Goal: Task Accomplishment & Management: Use online tool/utility

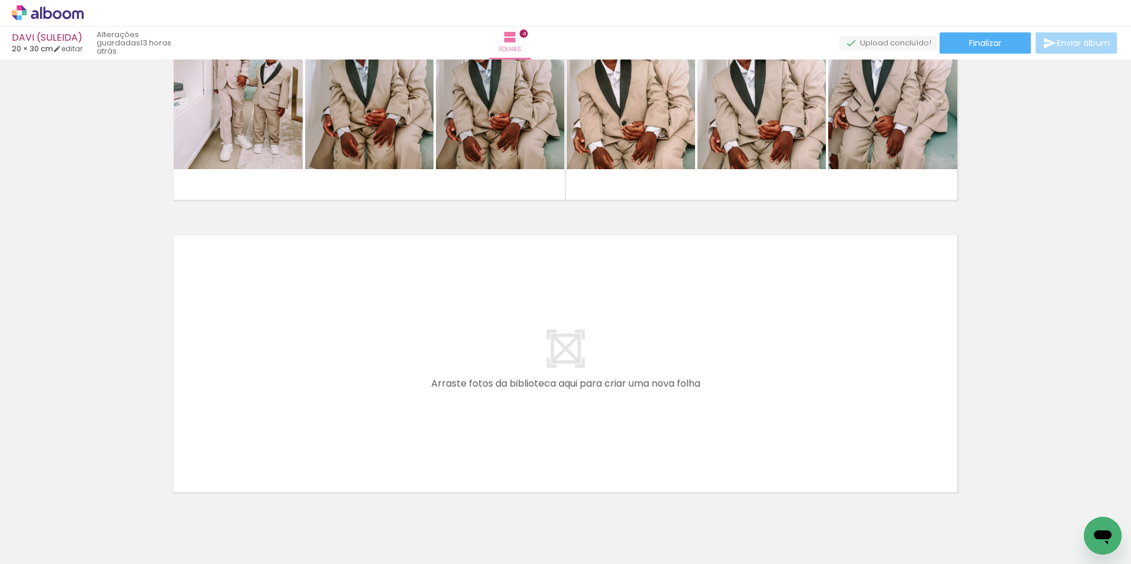
scroll to position [1076, 0]
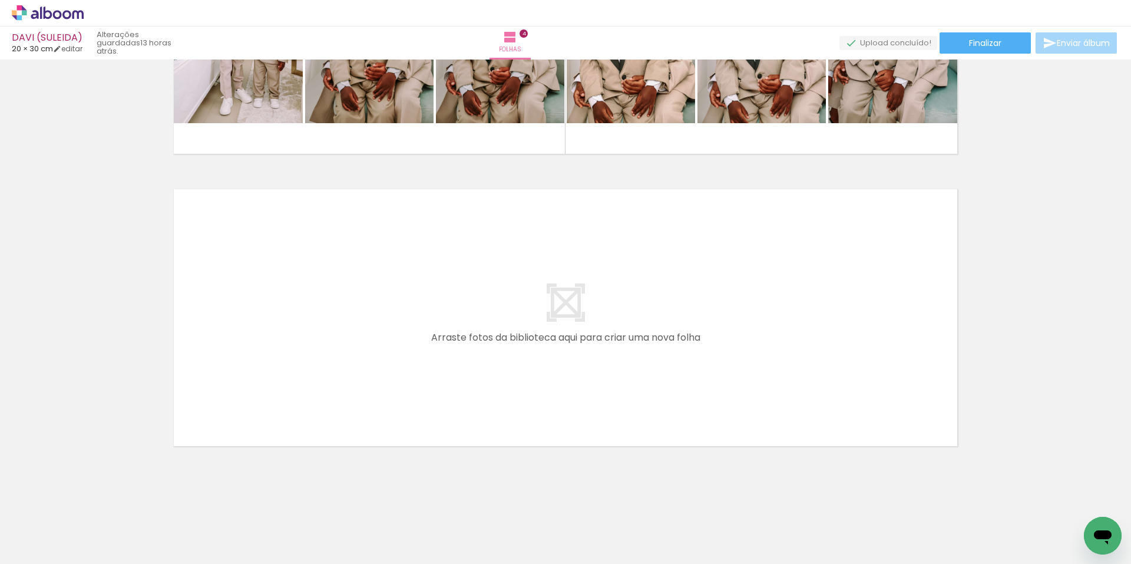
click at [63, 526] on iron-icon at bounding box center [59, 527] width 9 height 9
click at [0, 0] on slot "Não utilizadas" at bounding box center [0, 0] width 0 height 0
type input "Não utilizadas"
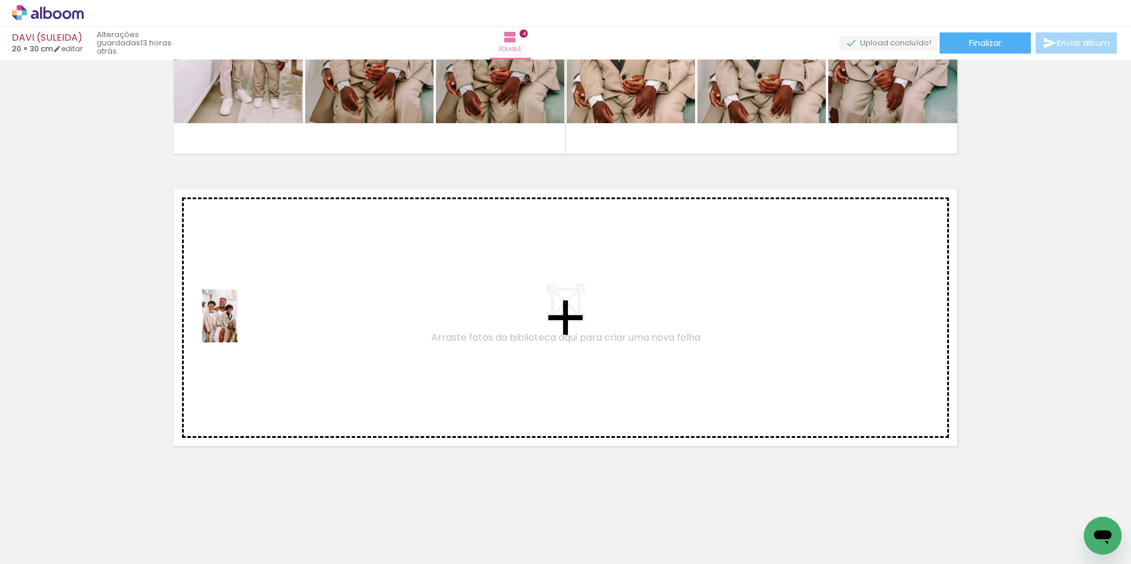
drag, startPoint x: 119, startPoint y: 532, endPoint x: 243, endPoint y: 324, distance: 242.4
click at [243, 324] on quentale-workspace at bounding box center [565, 282] width 1131 height 564
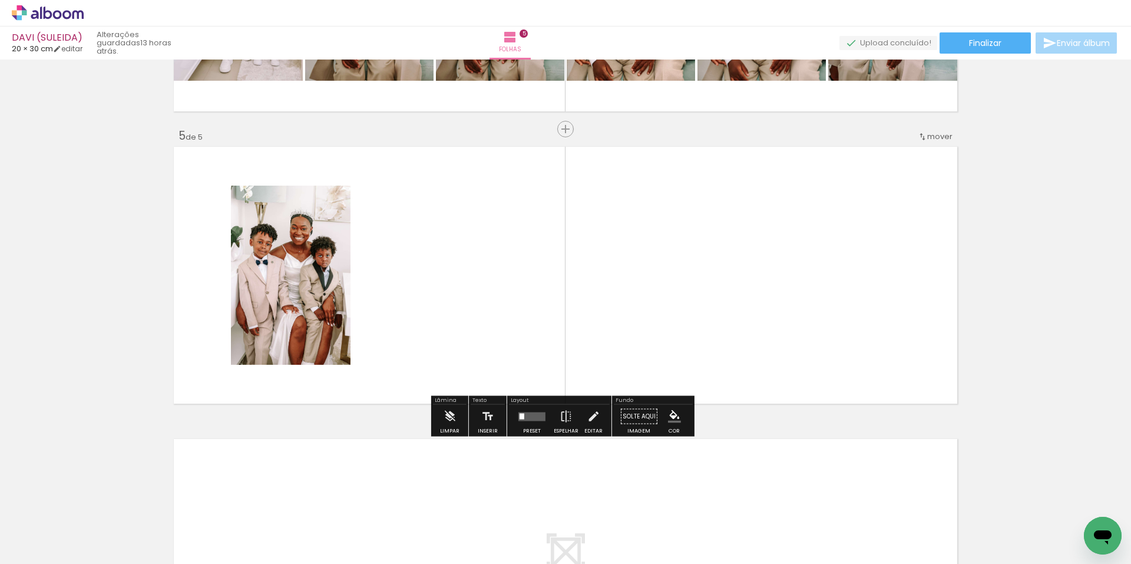
scroll to position [1119, 0]
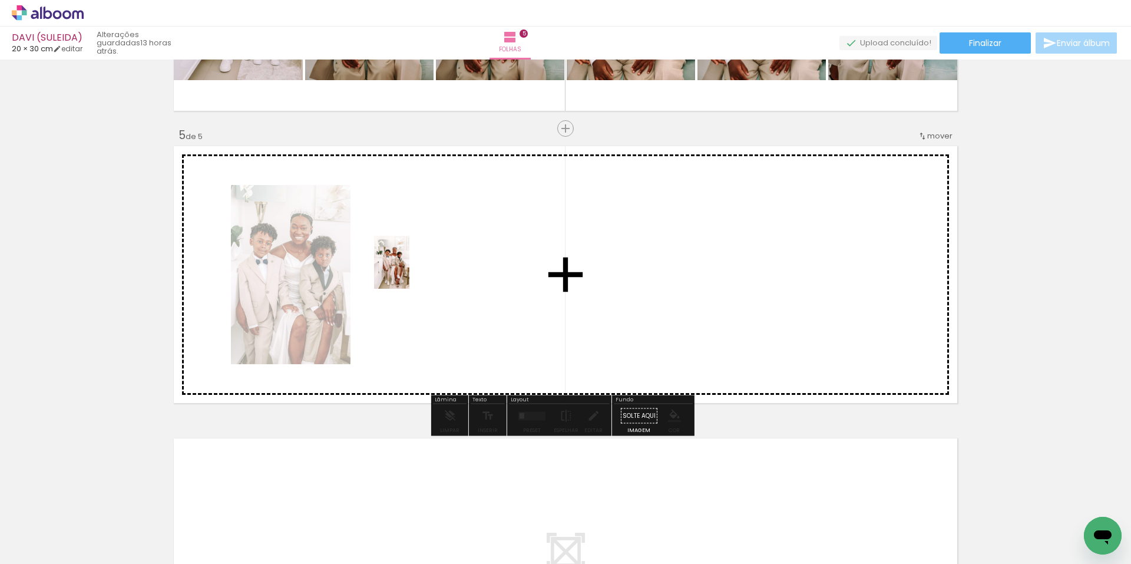
drag, startPoint x: 125, startPoint y: 526, endPoint x: 409, endPoint y: 271, distance: 382.4
click at [409, 271] on quentale-workspace at bounding box center [565, 282] width 1131 height 564
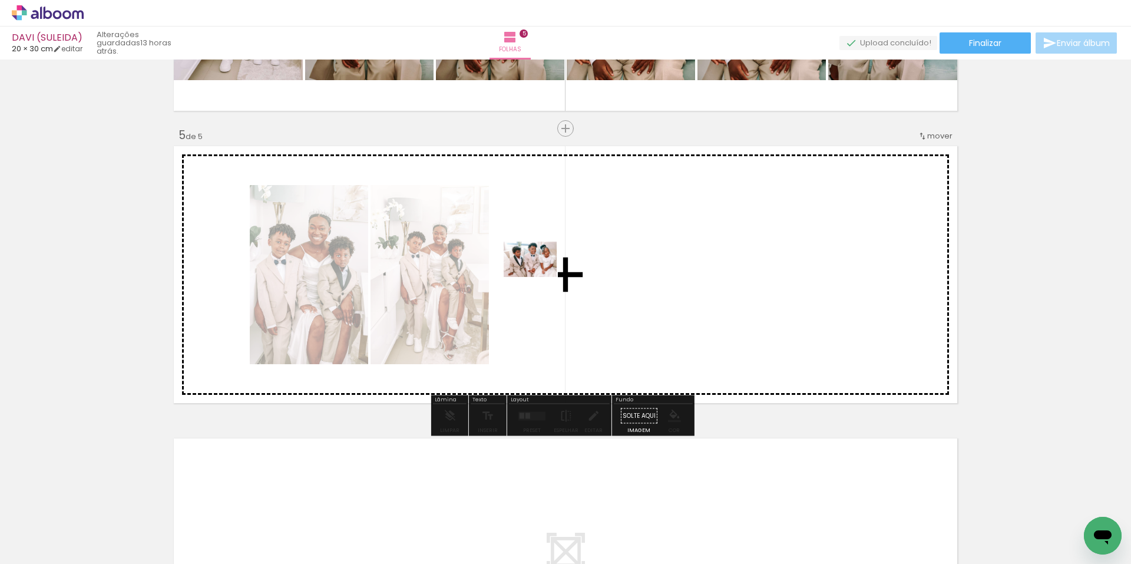
drag, startPoint x: 150, startPoint y: 516, endPoint x: 539, endPoint y: 277, distance: 456.6
click at [539, 277] on quentale-workspace at bounding box center [565, 282] width 1131 height 564
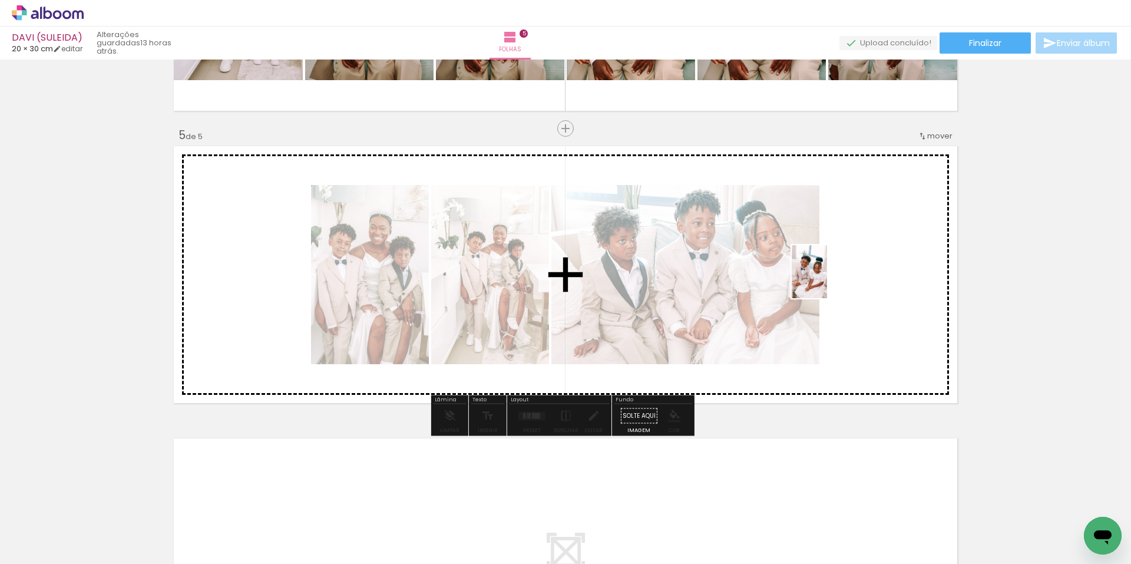
drag, startPoint x: 127, startPoint y: 524, endPoint x: 889, endPoint y: 279, distance: 801.1
click at [889, 279] on quentale-workspace at bounding box center [565, 282] width 1131 height 564
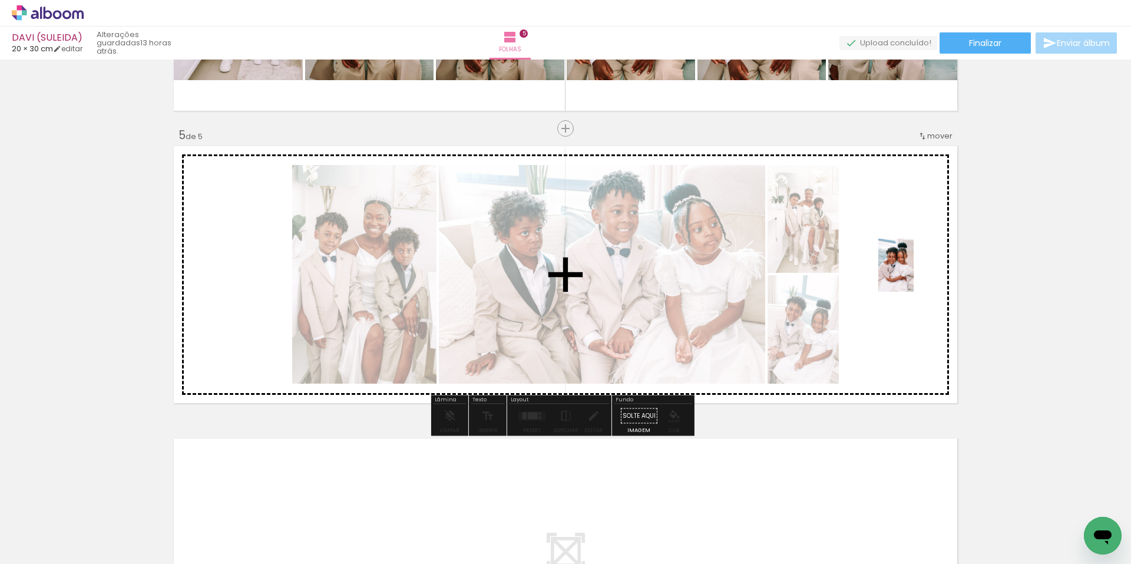
drag, startPoint x: 114, startPoint y: 522, endPoint x: 906, endPoint y: 291, distance: 824.4
click at [909, 274] on quentale-workspace at bounding box center [565, 282] width 1131 height 564
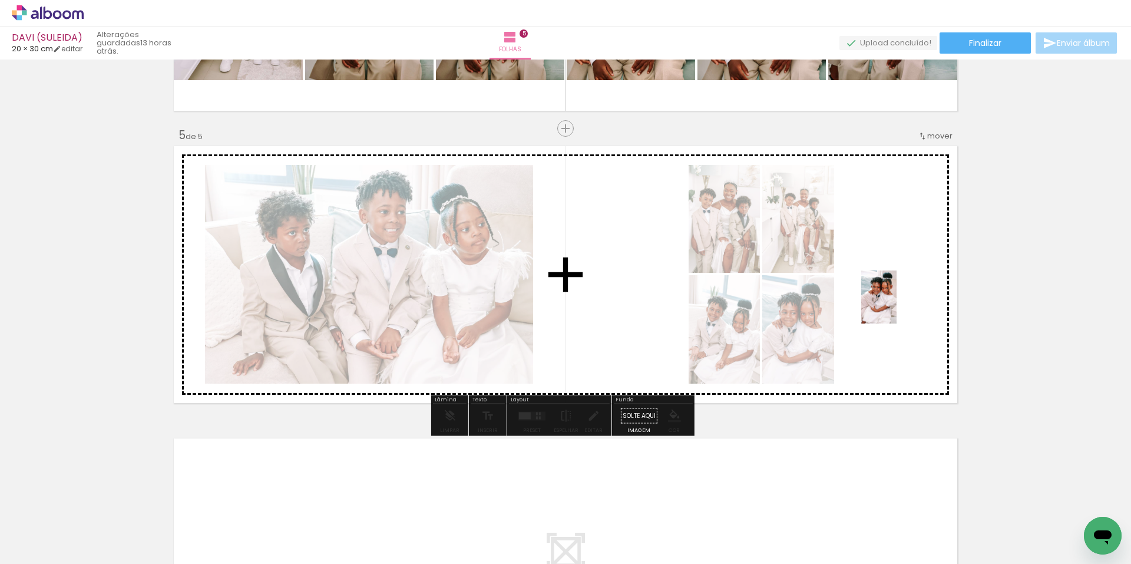
drag, startPoint x: 125, startPoint y: 529, endPoint x: 928, endPoint y: 313, distance: 831.0
click at [899, 306] on quentale-workspace at bounding box center [565, 282] width 1131 height 564
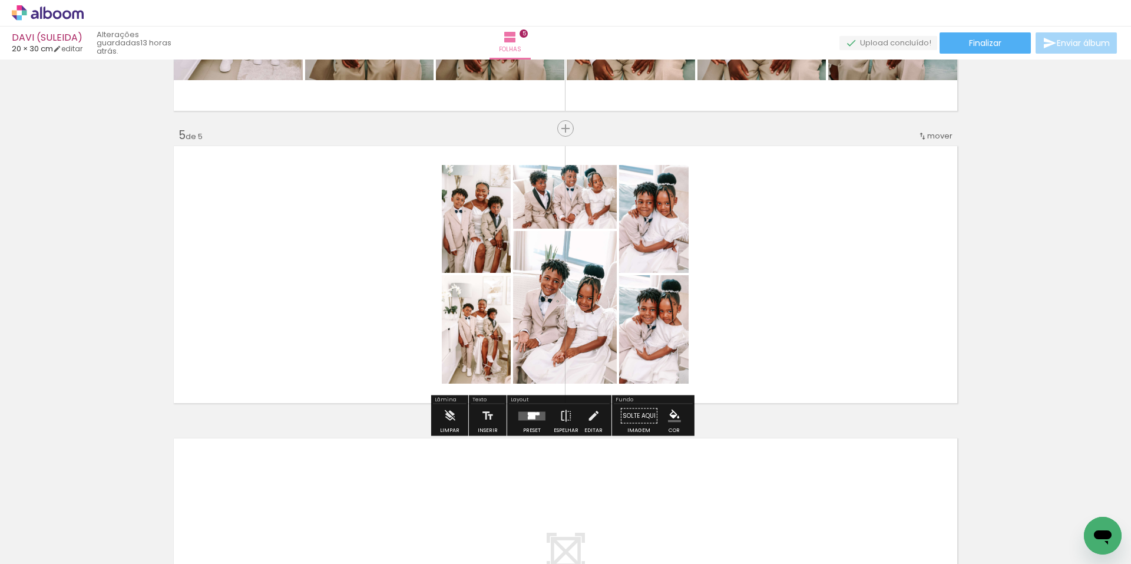
click at [531, 415] on div at bounding box center [531, 415] width 7 height 6
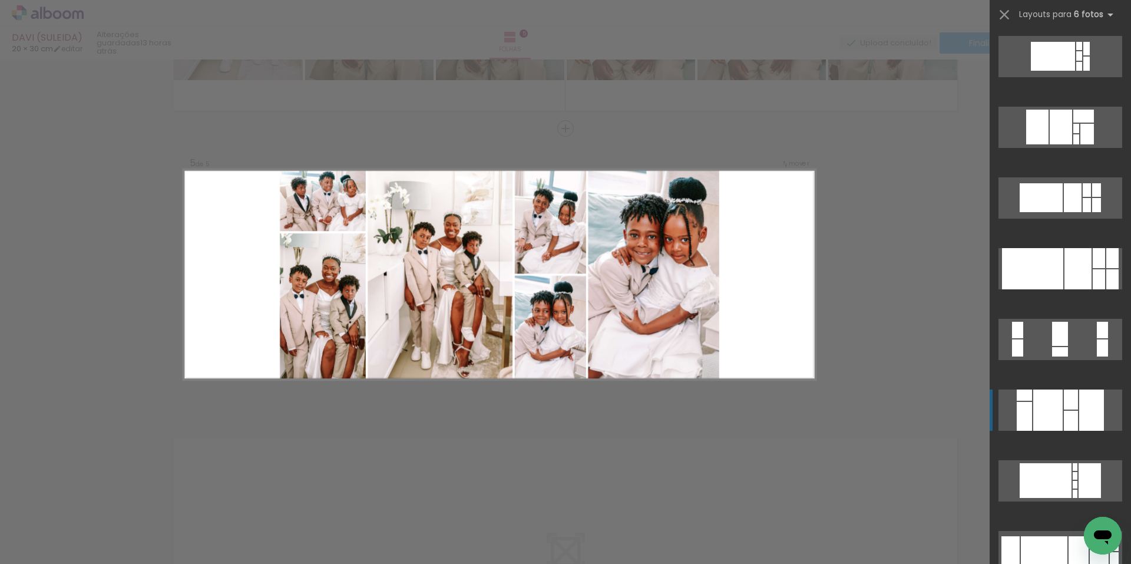
scroll to position [530, 0]
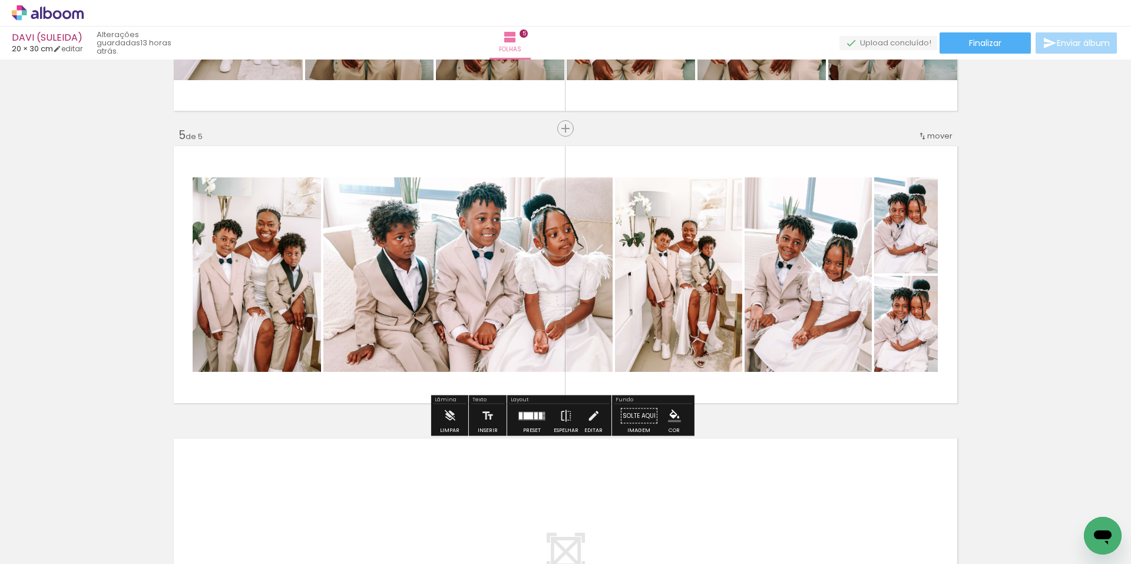
click at [534, 413] on div at bounding box center [536, 415] width 4 height 7
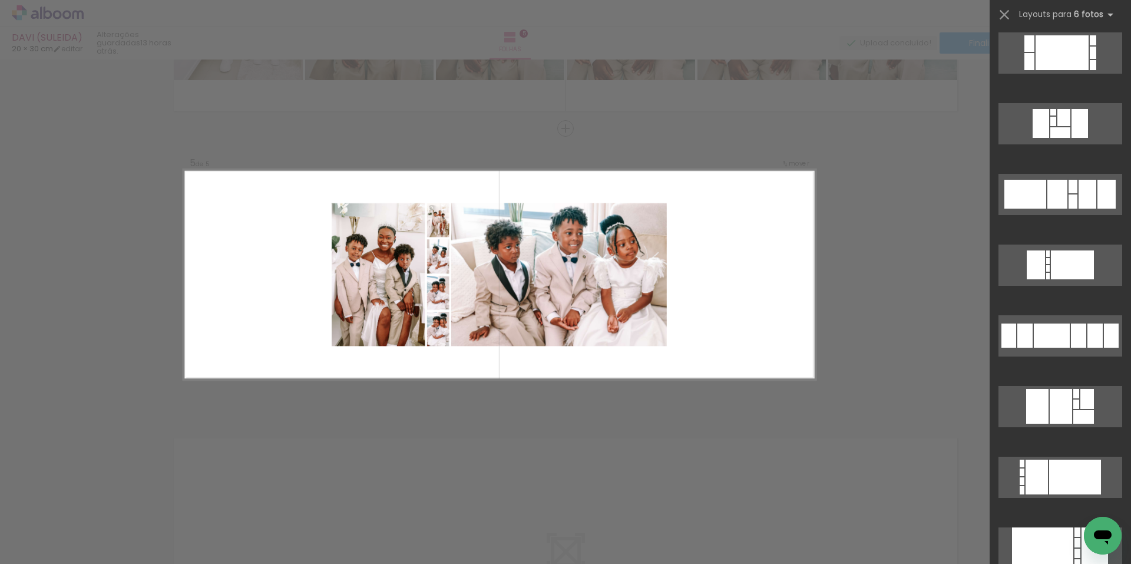
scroll to position [1496, 0]
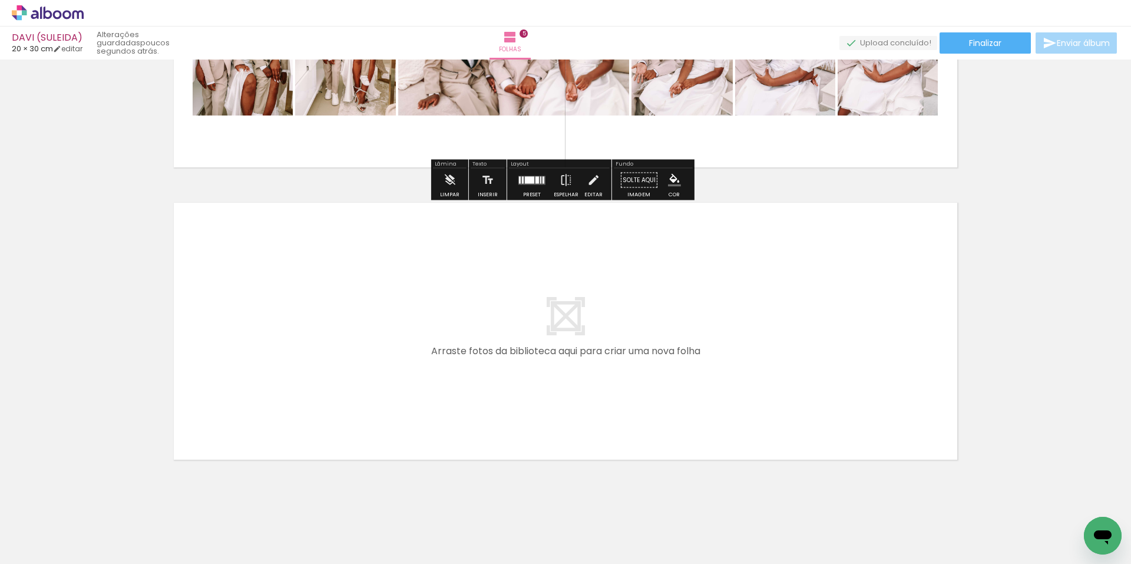
scroll to position [1368, 0]
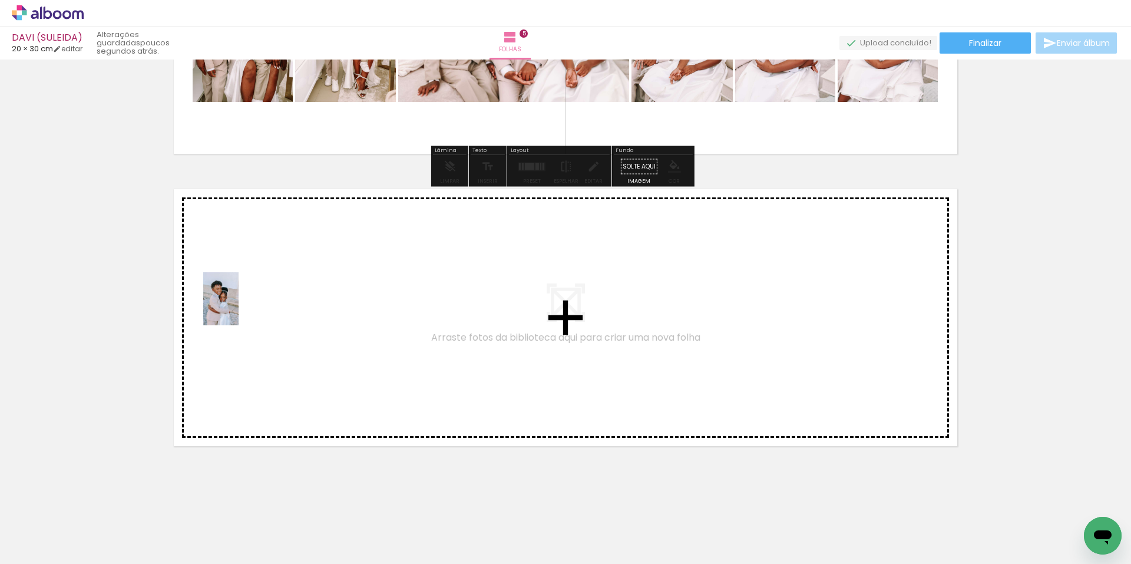
drag, startPoint x: 137, startPoint y: 498, endPoint x: 238, endPoint y: 306, distance: 216.5
click at [238, 306] on quentale-workspace at bounding box center [565, 282] width 1131 height 564
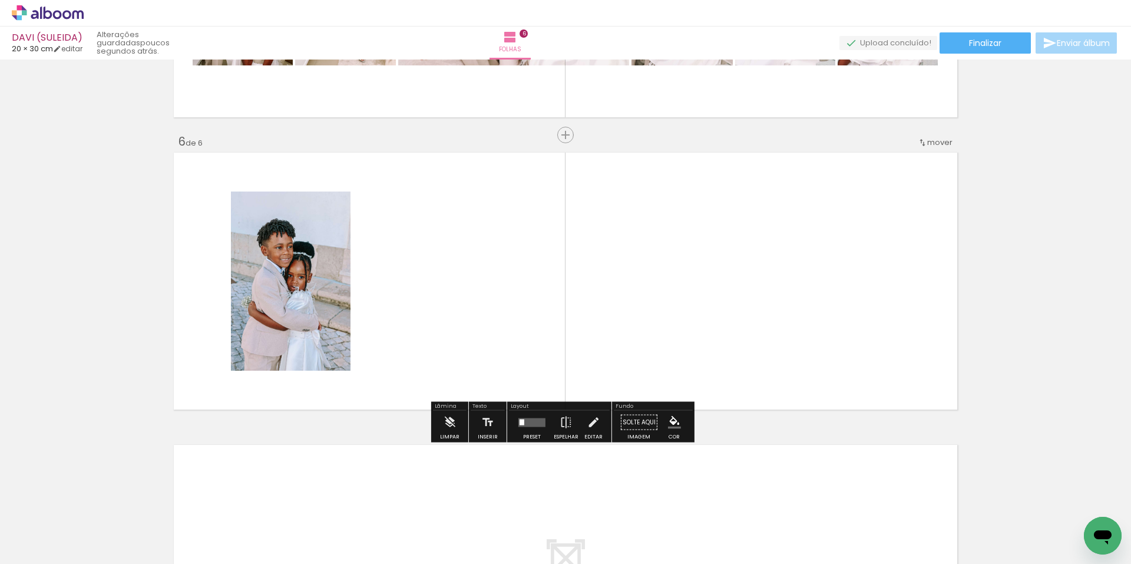
scroll to position [1411, 0]
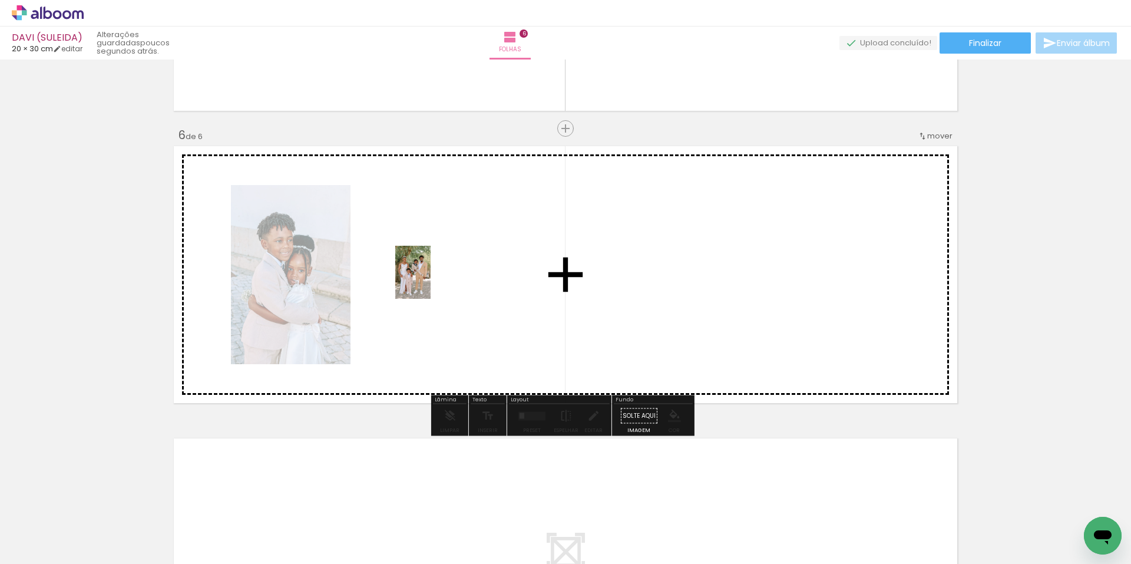
drag, startPoint x: 127, startPoint y: 537, endPoint x: 301, endPoint y: 373, distance: 239.5
click at [431, 280] on quentale-workspace at bounding box center [565, 282] width 1131 height 564
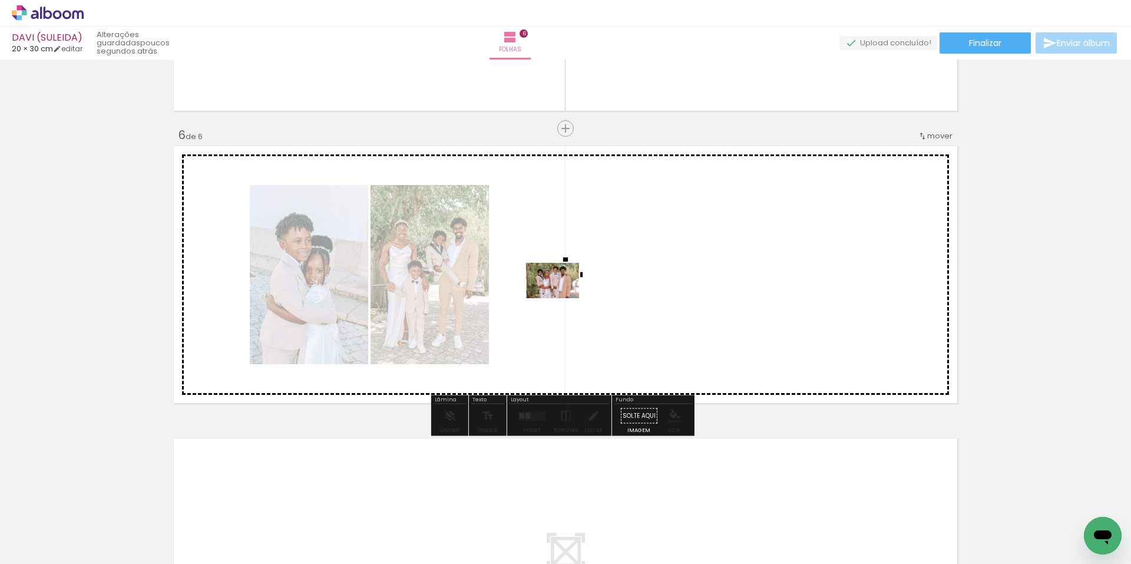
drag, startPoint x: 116, startPoint y: 526, endPoint x: 561, endPoint y: 299, distance: 499.6
click at [561, 299] on quentale-workspace at bounding box center [565, 282] width 1131 height 564
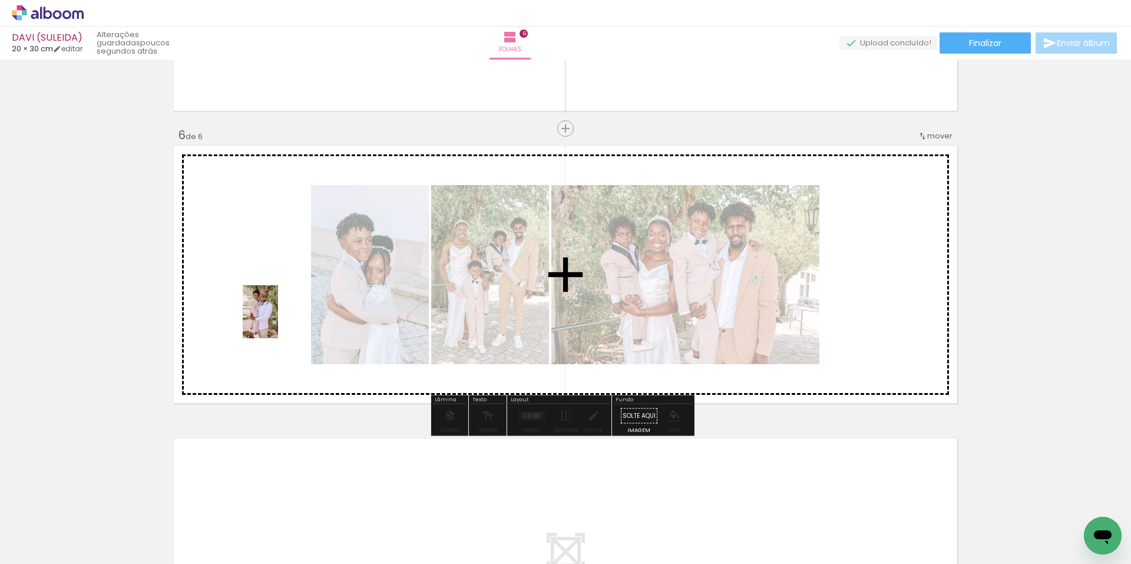
drag, startPoint x: 121, startPoint y: 525, endPoint x: 278, endPoint y: 320, distance: 257.5
click at [278, 320] on quentale-workspace at bounding box center [565, 282] width 1131 height 564
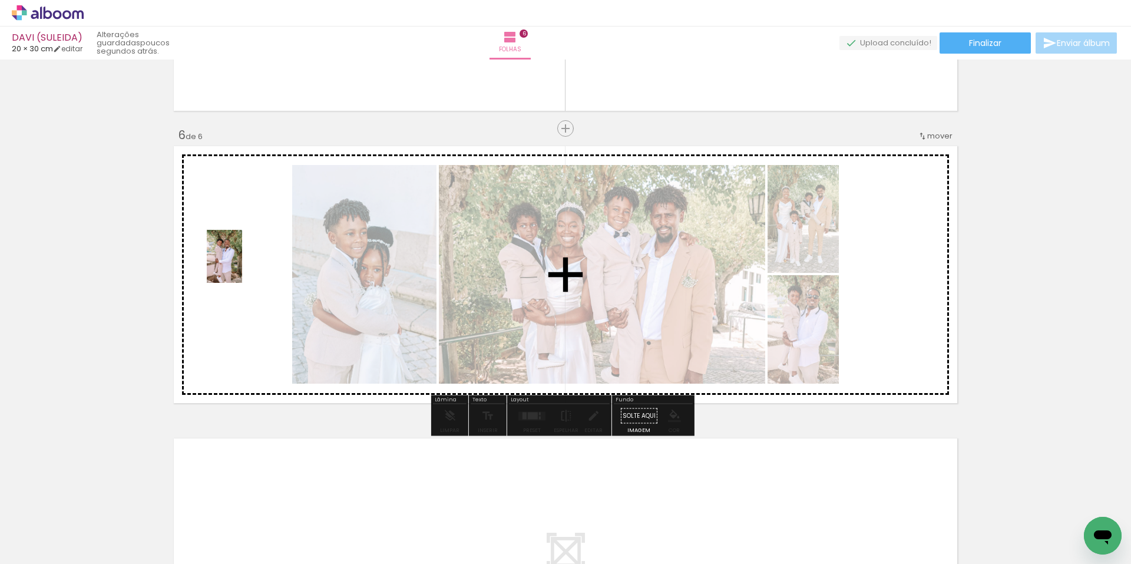
drag, startPoint x: 122, startPoint y: 522, endPoint x: 242, endPoint y: 265, distance: 283.4
click at [242, 265] on quentale-workspace at bounding box center [565, 282] width 1131 height 564
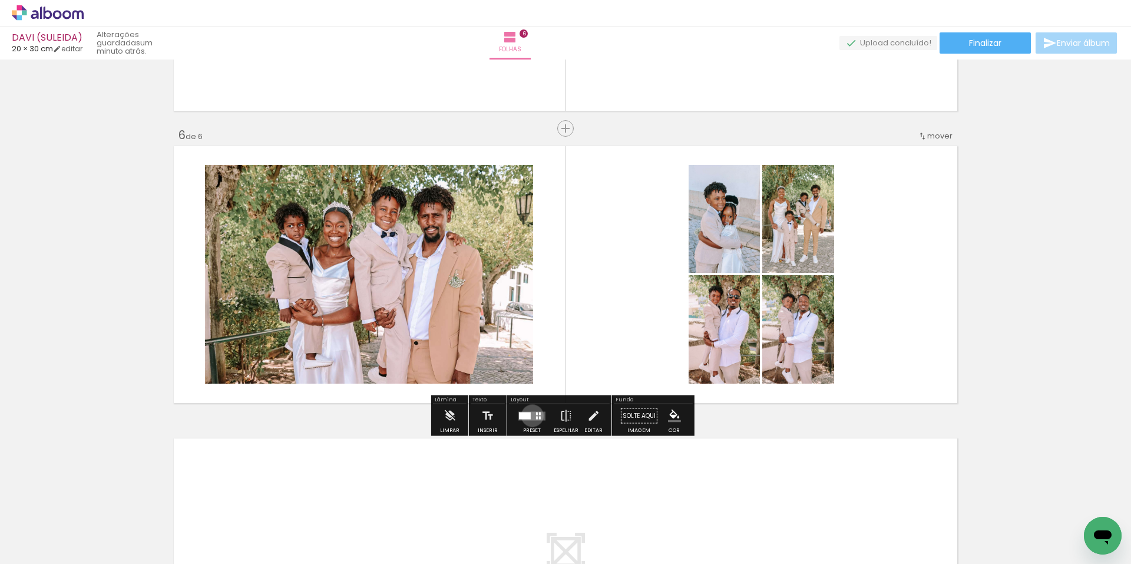
click at [529, 415] on quentale-layouter at bounding box center [531, 415] width 27 height 9
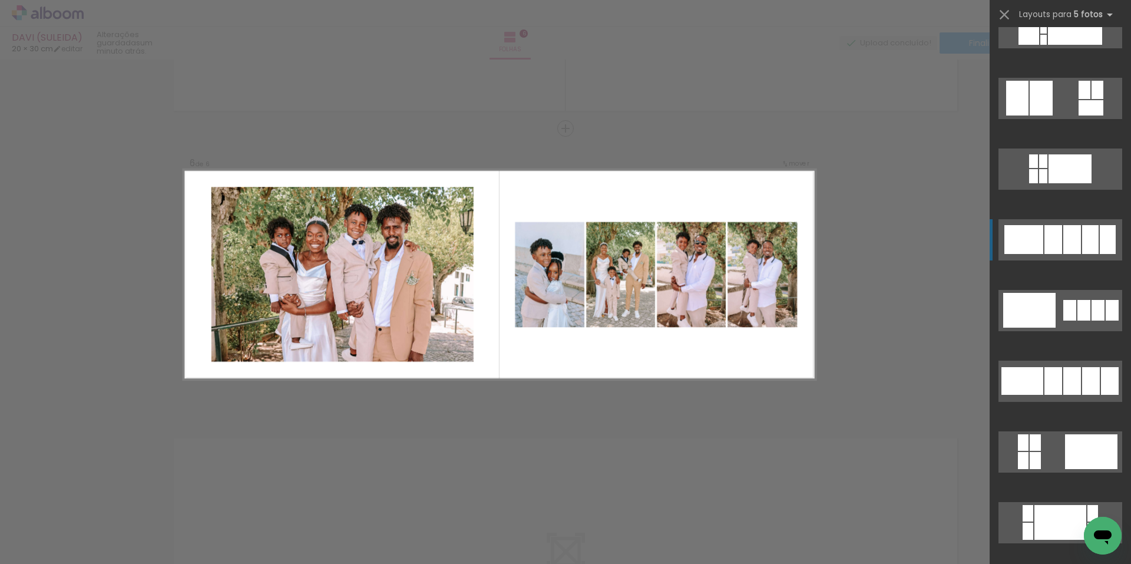
scroll to position [530, 0]
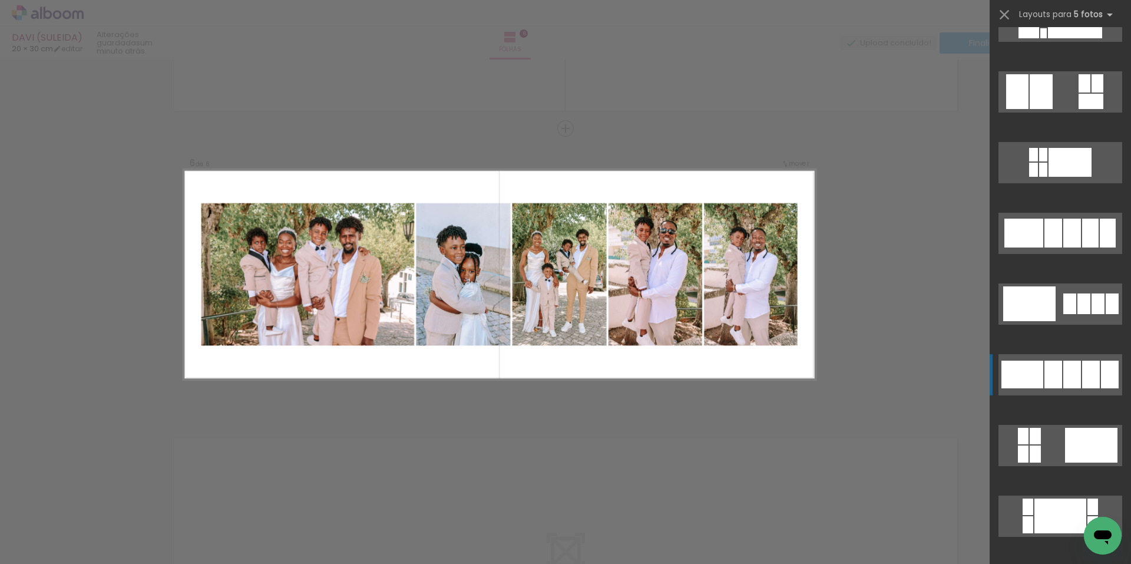
click at [1050, 247] on div at bounding box center [1053, 232] width 18 height 29
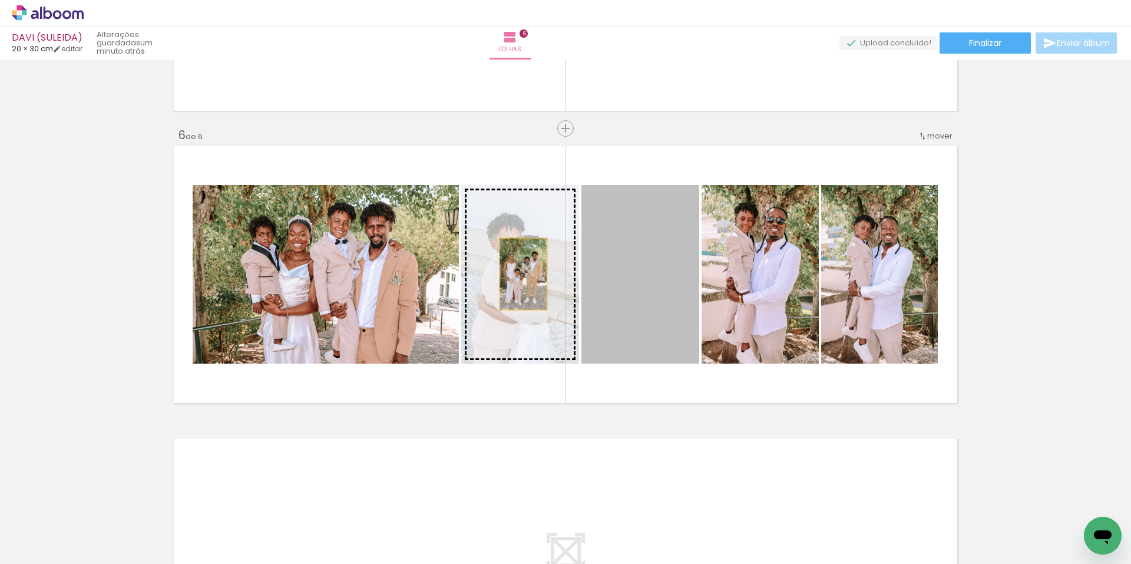
drag, startPoint x: 637, startPoint y: 283, endPoint x: 506, endPoint y: 276, distance: 130.9
click at [0, 0] on slot at bounding box center [0, 0] width 0 height 0
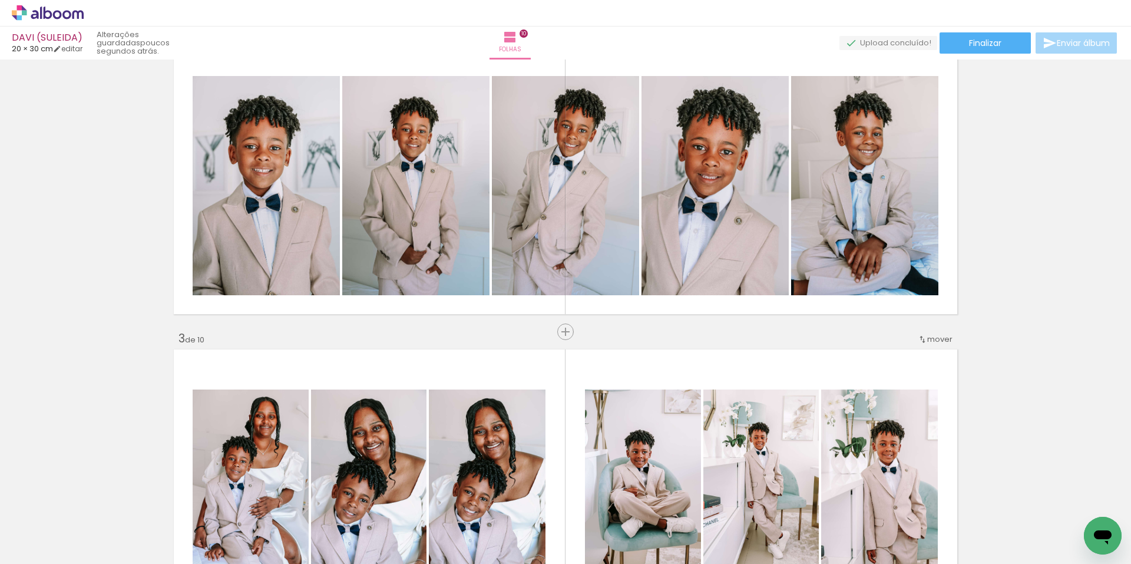
scroll to position [294, 0]
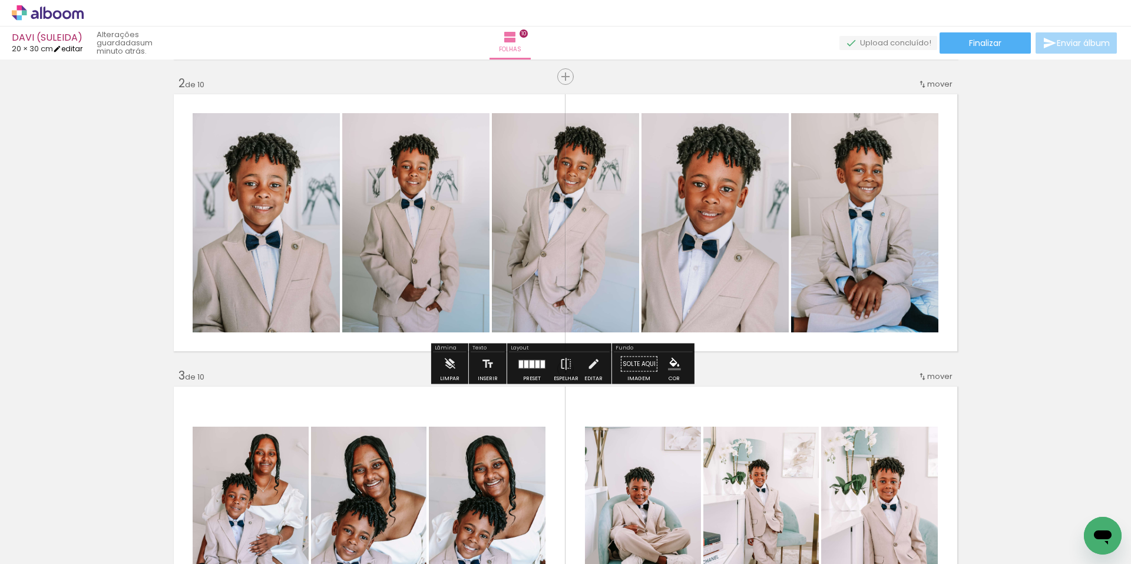
click at [82, 47] on link "editar" at bounding box center [67, 49] width 29 height 10
type input "20"
type input "60"
type input "2"
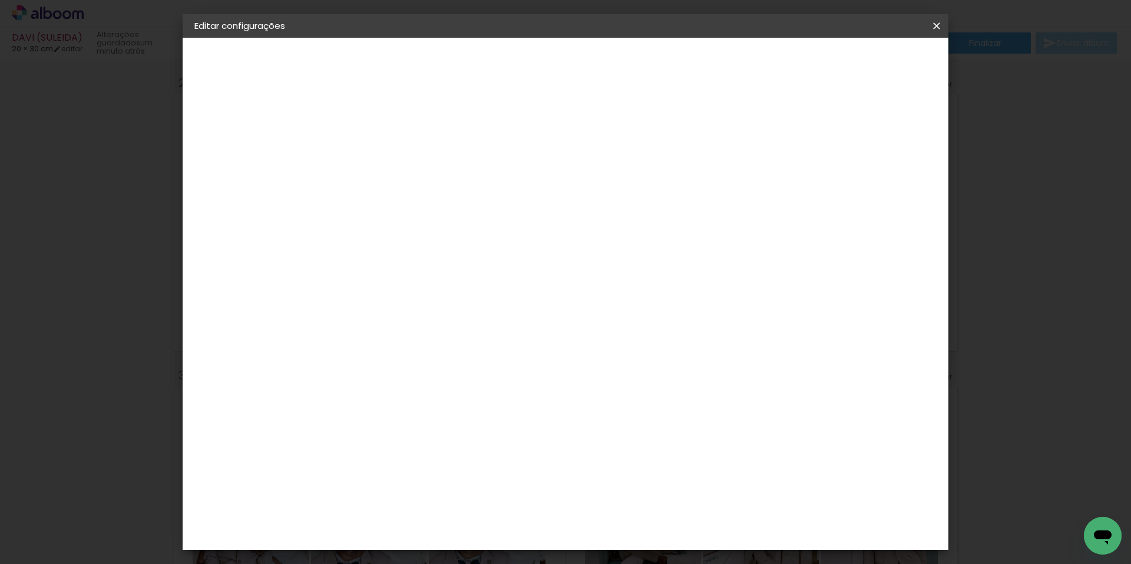
click at [798, 138] on div at bounding box center [792, 135] width 11 height 11
type paper-checkbox "on"
click at [874, 56] on paper-button "Guardar configurações" at bounding box center [815, 62] width 120 height 20
click at [862, 62] on span "Guardar configurações" at bounding box center [815, 62] width 96 height 8
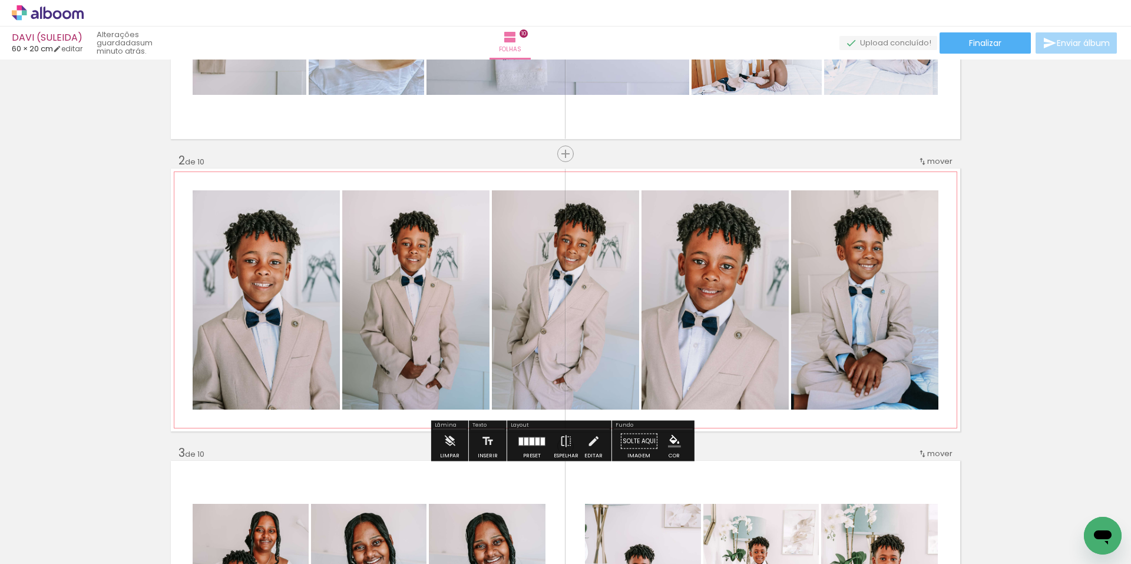
scroll to position [59, 0]
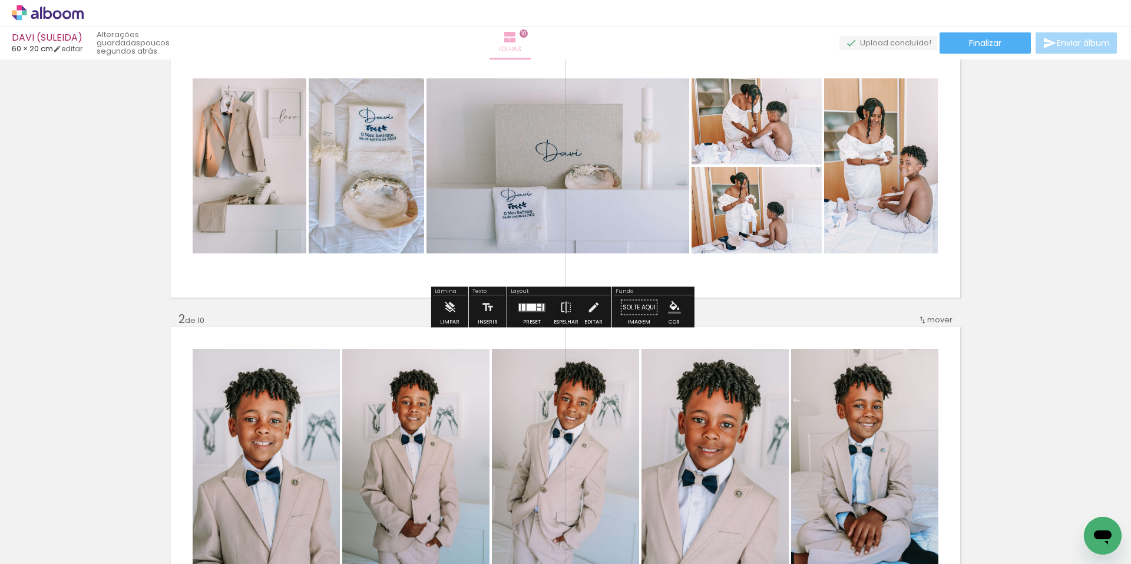
click at [517, 39] on iron-icon at bounding box center [510, 37] width 14 height 14
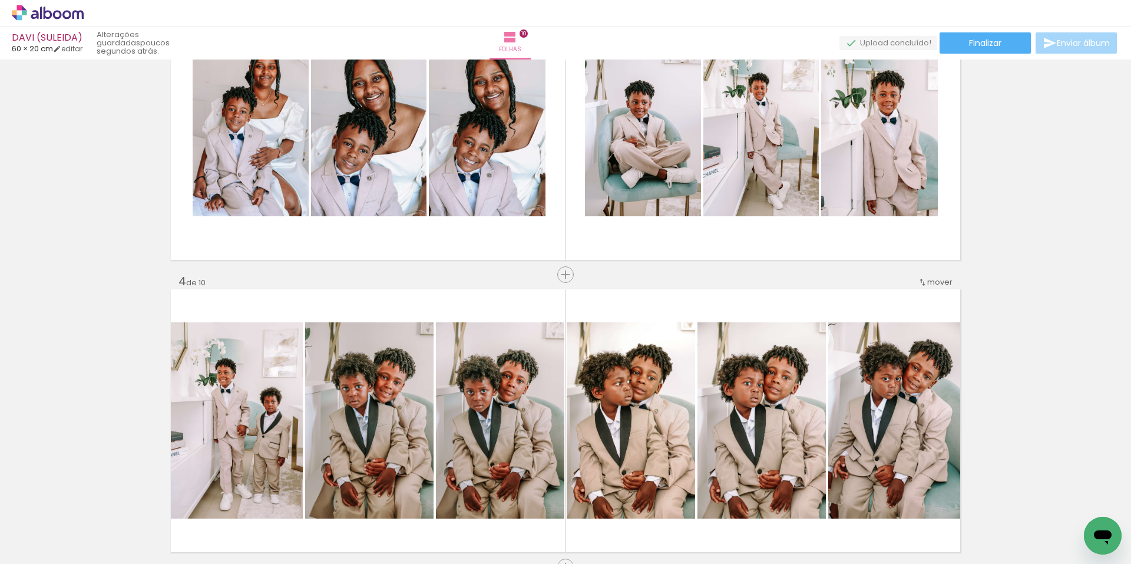
scroll to position [824, 0]
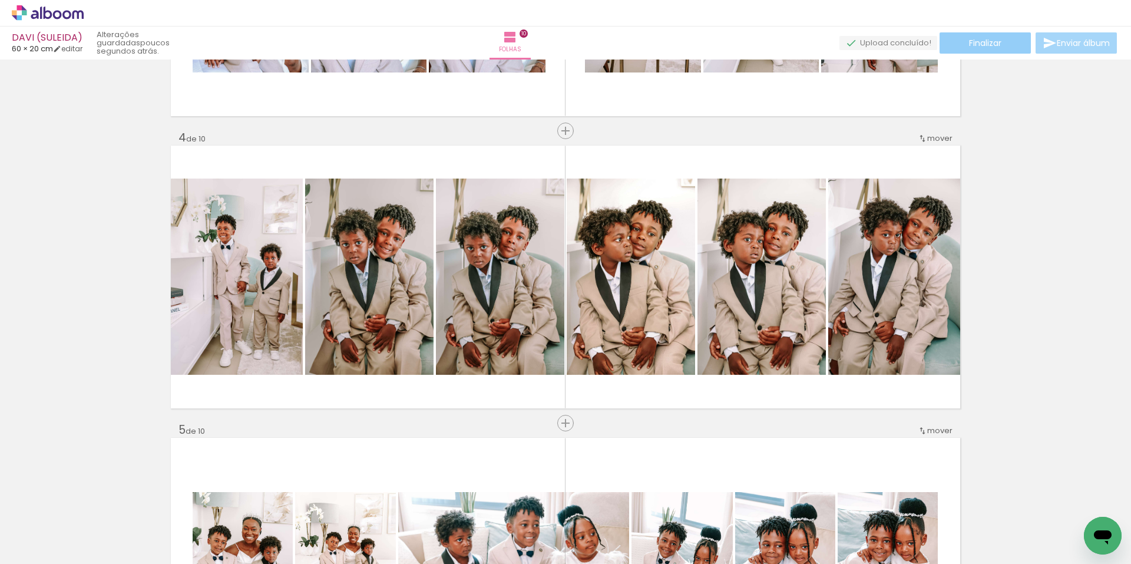
click at [979, 44] on span "Finalizar" at bounding box center [985, 43] width 32 height 8
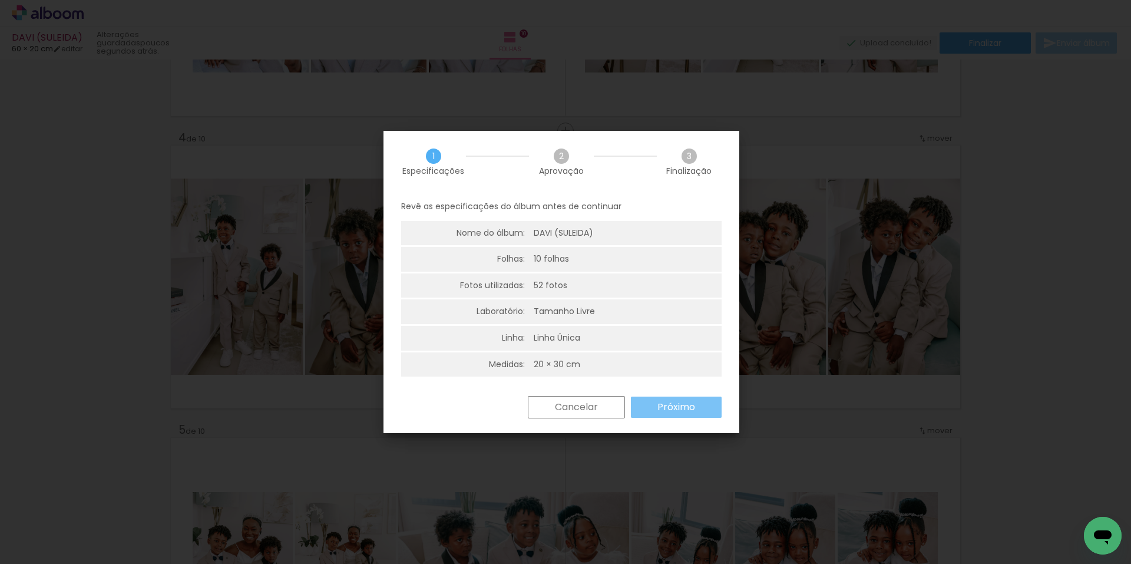
click at [0, 0] on slot "Próximo" at bounding box center [0, 0] width 0 height 0
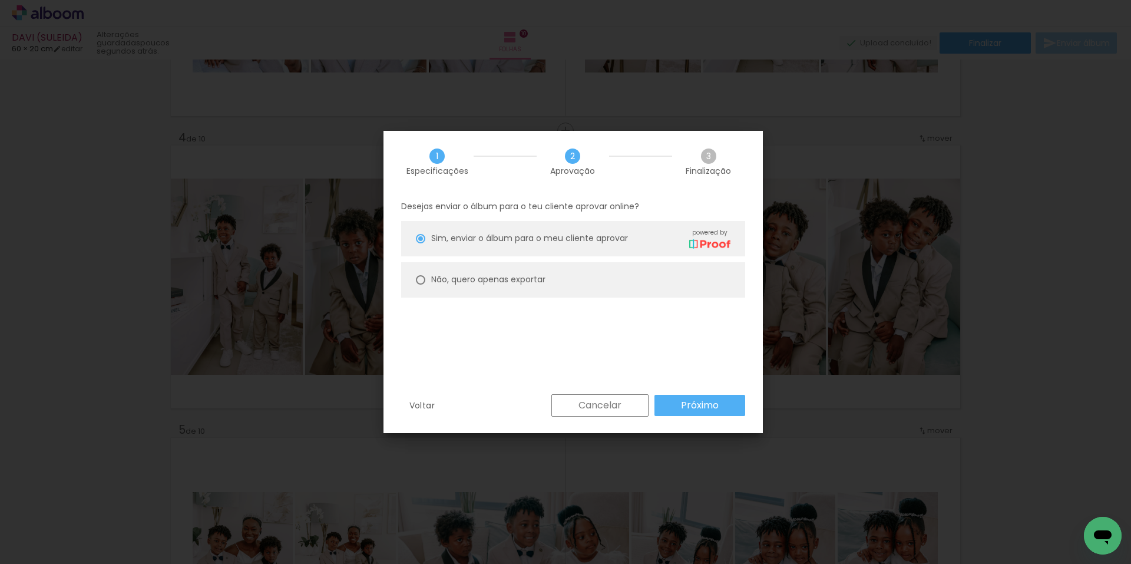
click at [423, 243] on div at bounding box center [420, 238] width 9 height 9
type paper-radio-button "on"
click at [0, 0] on slot "Próximo" at bounding box center [0, 0] width 0 height 0
type input "Alta, 300 DPI"
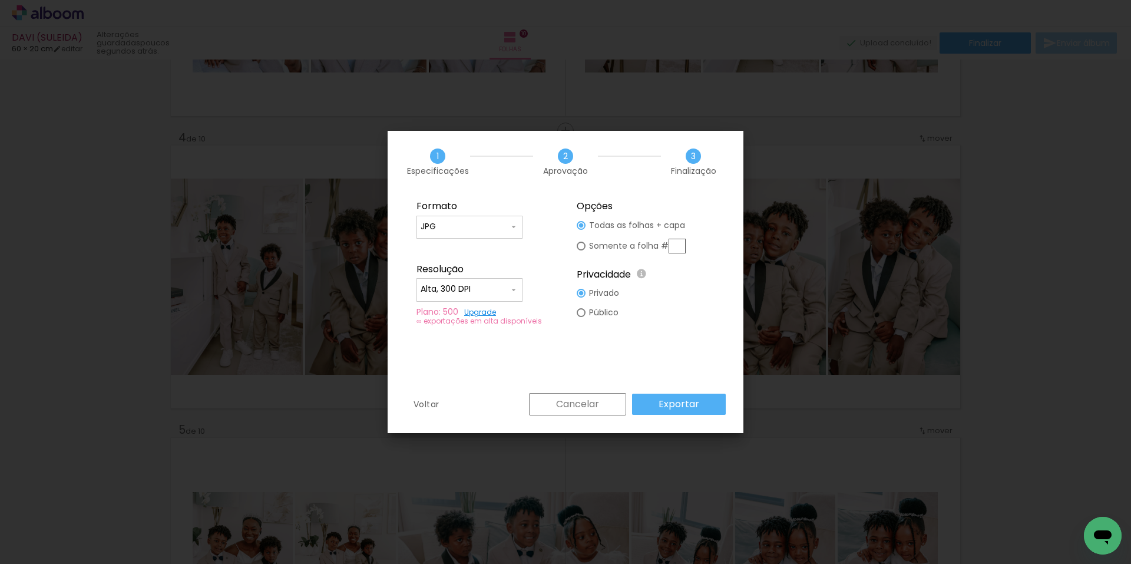
click at [0, 0] on slot "Exportar" at bounding box center [0, 0] width 0 height 0
type input "JPG"
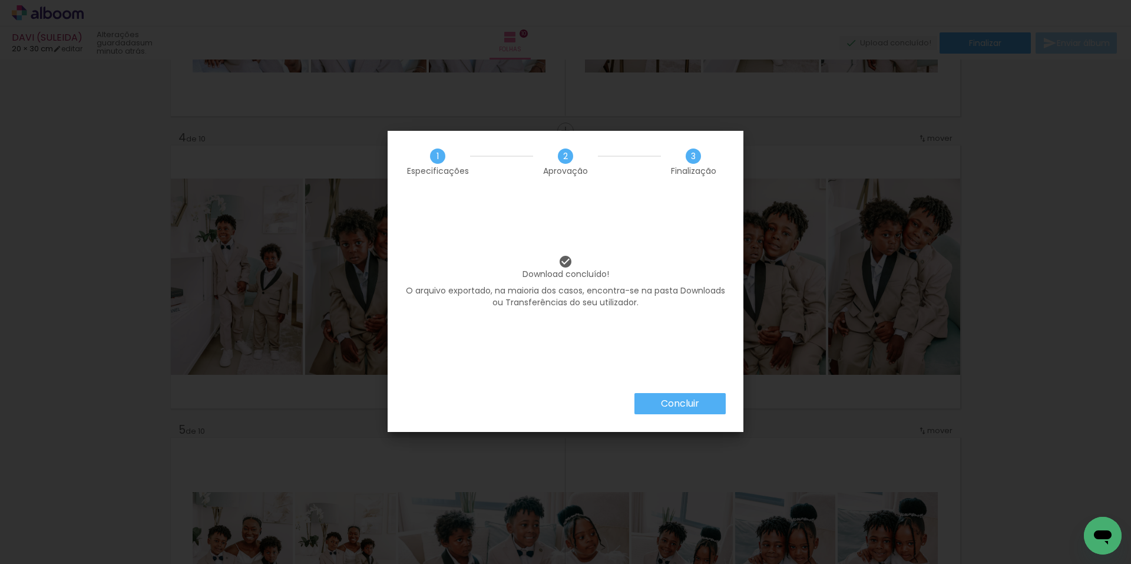
drag, startPoint x: 686, startPoint y: 403, endPoint x: 710, endPoint y: 379, distance: 34.1
click at [0, 0] on slot "Concluir" at bounding box center [0, 0] width 0 height 0
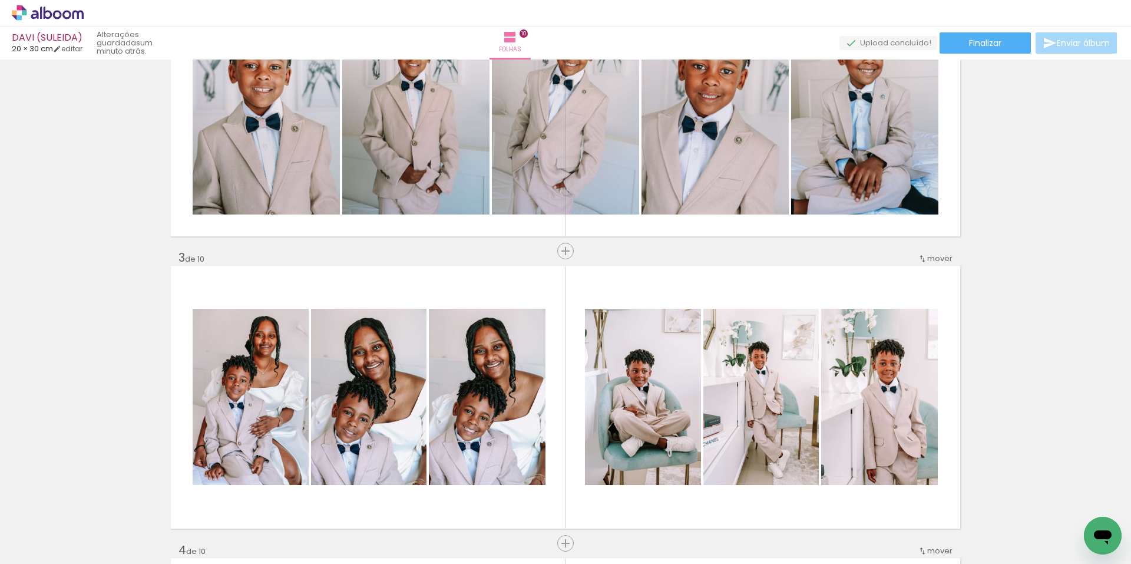
scroll to position [0, 0]
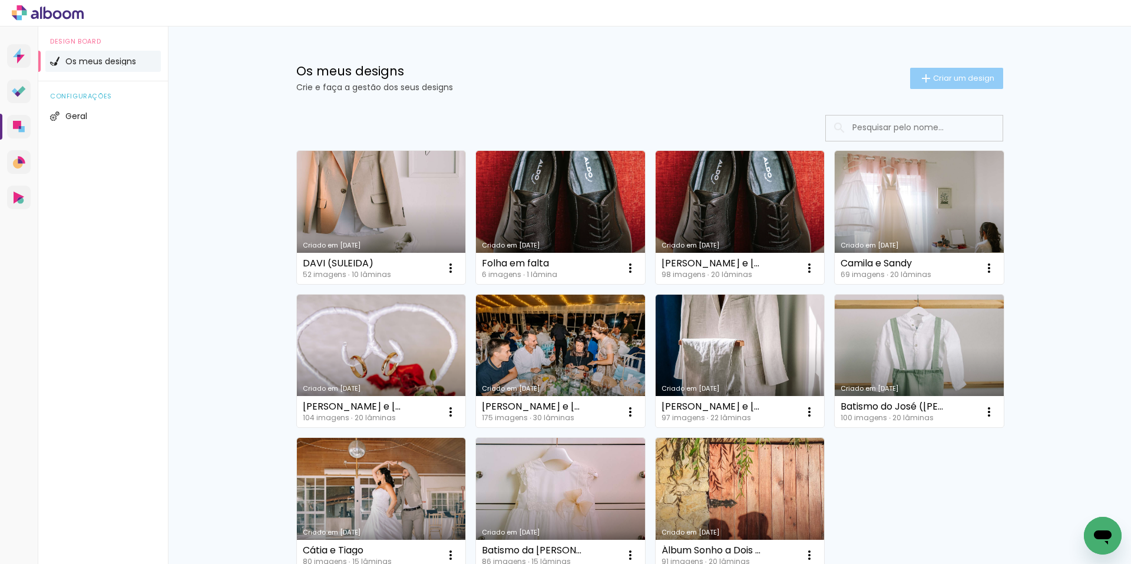
click at [944, 75] on span "Criar um design" at bounding box center [963, 78] width 61 height 8
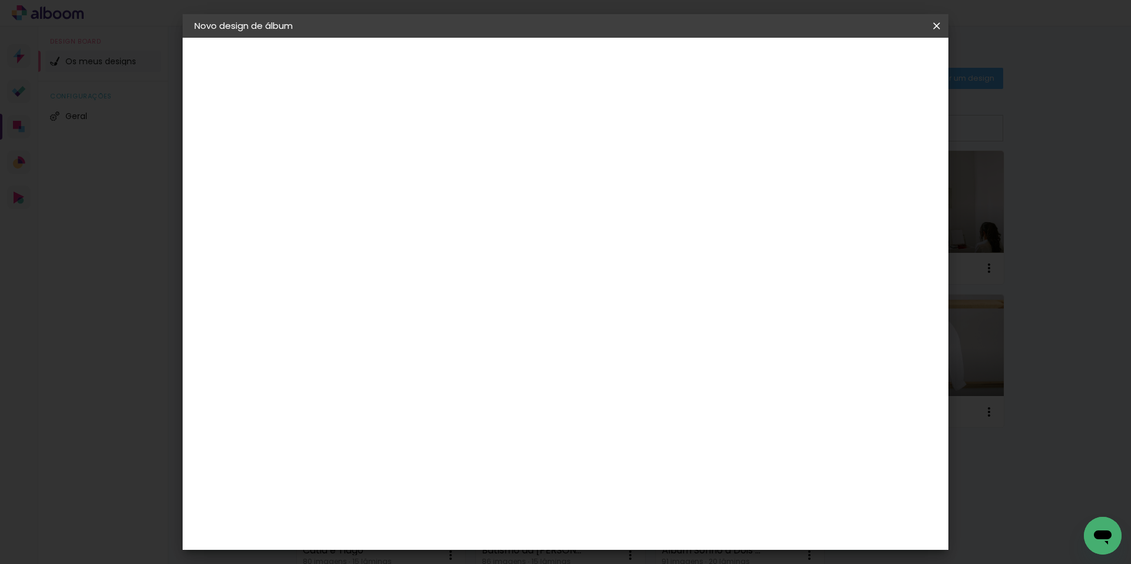
click at [387, 162] on input at bounding box center [387, 158] width 0 height 18
type input "GAEL (SULEIDA)"
type paper-input "GAEL (SULEIDA)"
click at [0, 0] on slot "Avançar" at bounding box center [0, 0] width 0 height 0
click at [559, 174] on paper-item "Tamanho Livre" at bounding box center [514, 181] width 89 height 31
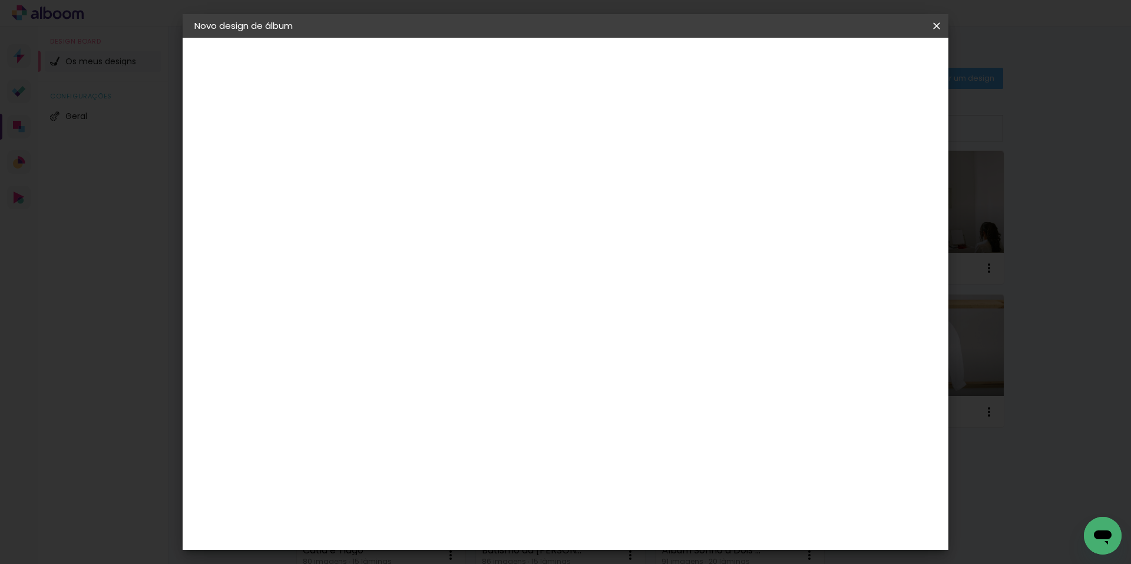
click at [0, 0] on slot "Avançar" at bounding box center [0, 0] width 0 height 0
type input "4"
type paper-input "4"
click at [880, 183] on input "4" at bounding box center [875, 178] width 21 height 18
type input "3"
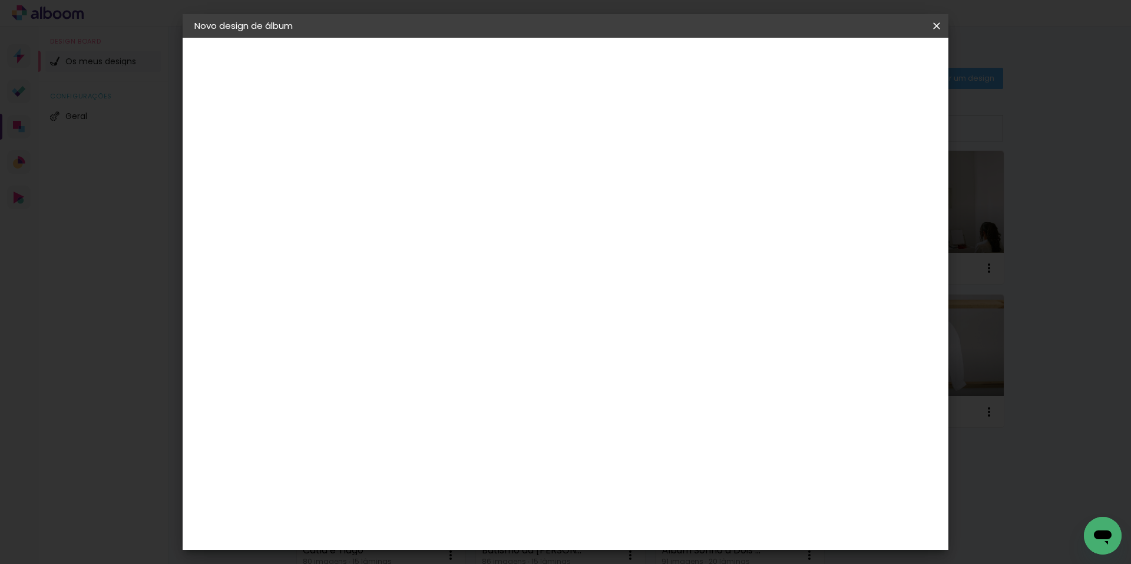
type paper-input "3"
click at [880, 183] on input "3" at bounding box center [878, 178] width 21 height 18
type input "2"
type paper-input "2"
click at [885, 183] on input "2" at bounding box center [878, 178] width 21 height 18
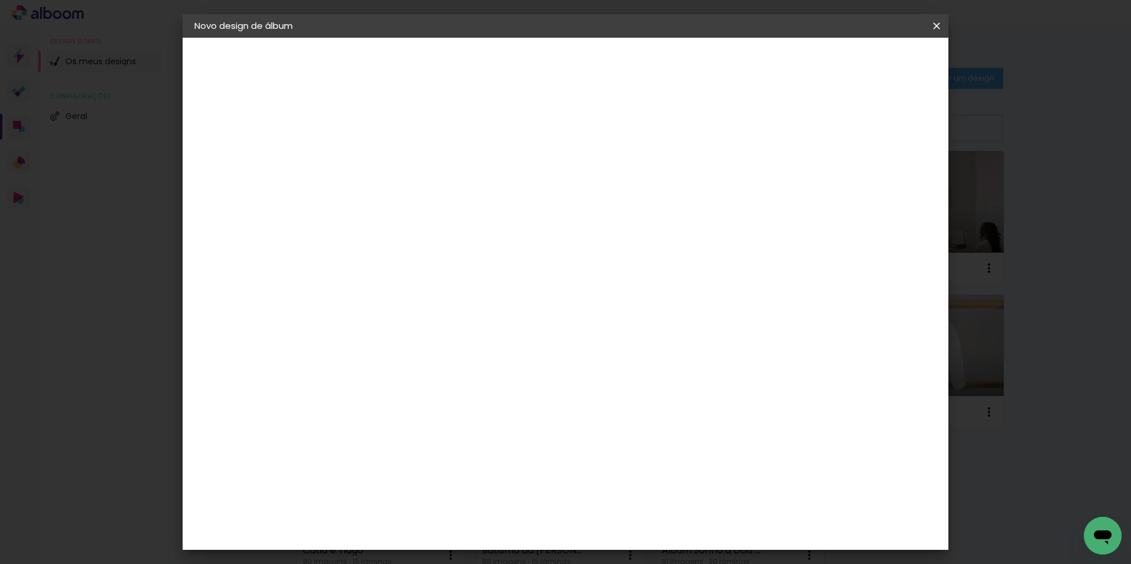
drag, startPoint x: 350, startPoint y: 334, endPoint x: 357, endPoint y: 334, distance: 7.7
click at [357, 334] on input "30" at bounding box center [349, 335] width 31 height 18
type input "20"
type paper-input "20"
click at [798, 137] on div at bounding box center [792, 135] width 11 height 11
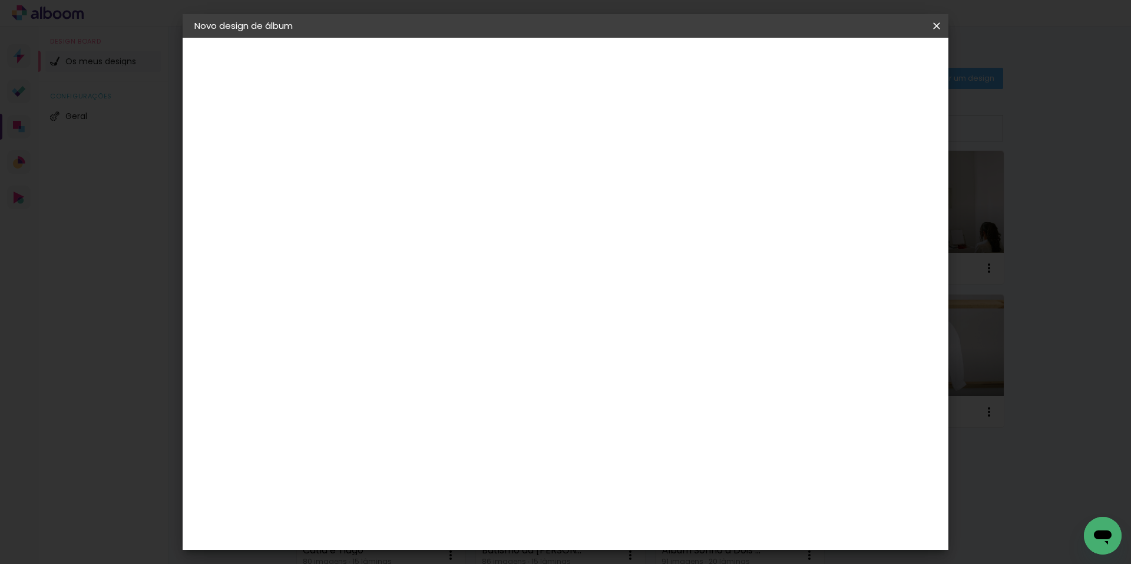
type paper-checkbox "on"
click at [863, 64] on span "Iniciar design" at bounding box center [836, 62] width 54 height 8
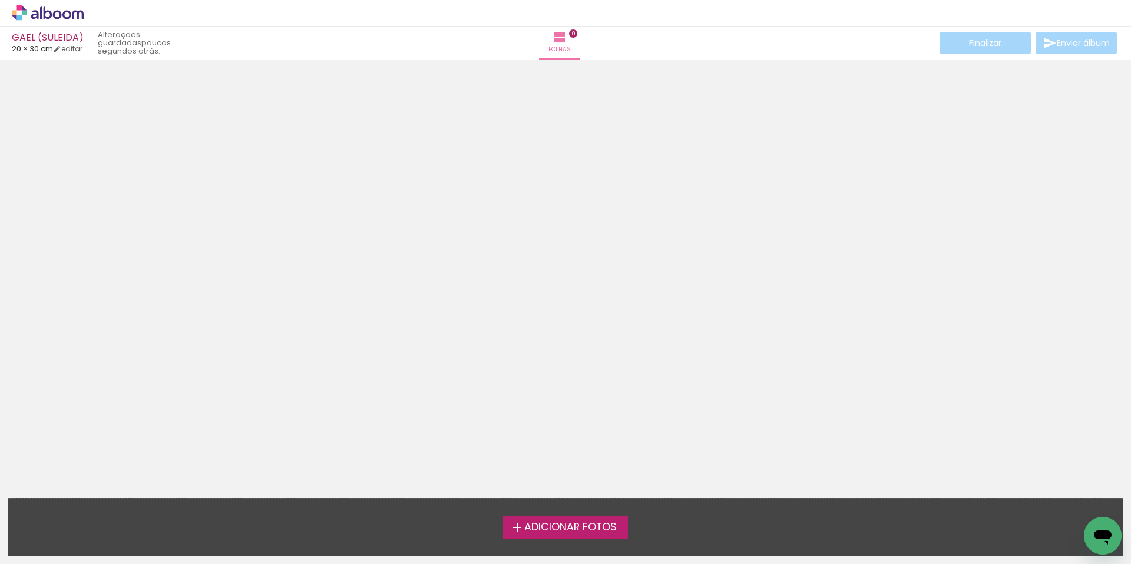
click at [600, 525] on span "Adicionar Fotos" at bounding box center [570, 527] width 92 height 11
click at [0, 0] on input "file" at bounding box center [0, 0] width 0 height 0
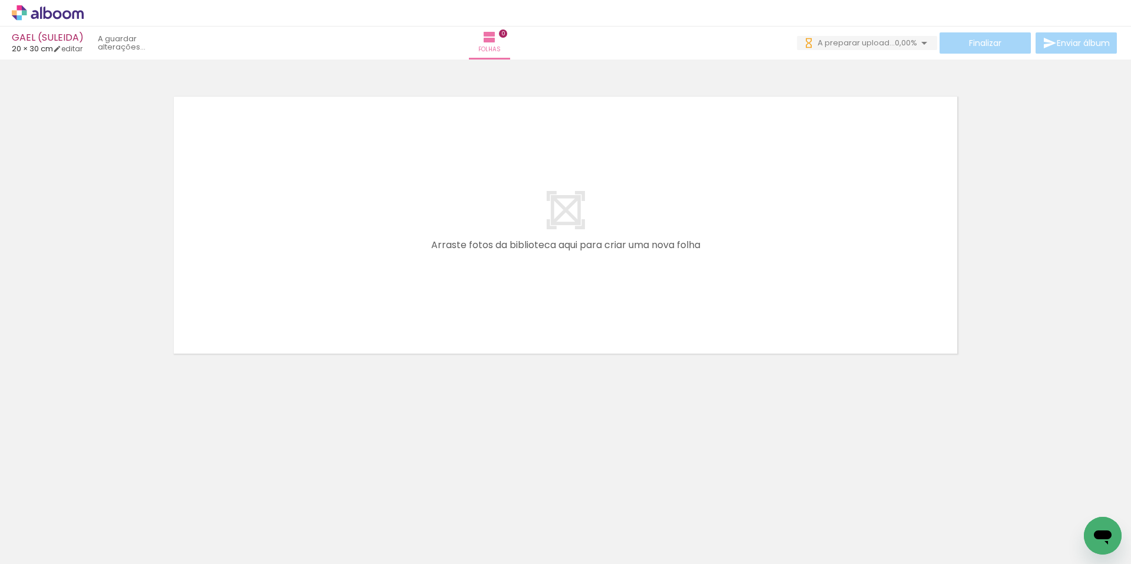
click at [63, 529] on iron-icon at bounding box center [59, 527] width 9 height 9
click at [62, 522] on paper-item "Não utilizadas" at bounding box center [38, 524] width 61 height 10
type input "Não utilizadas"
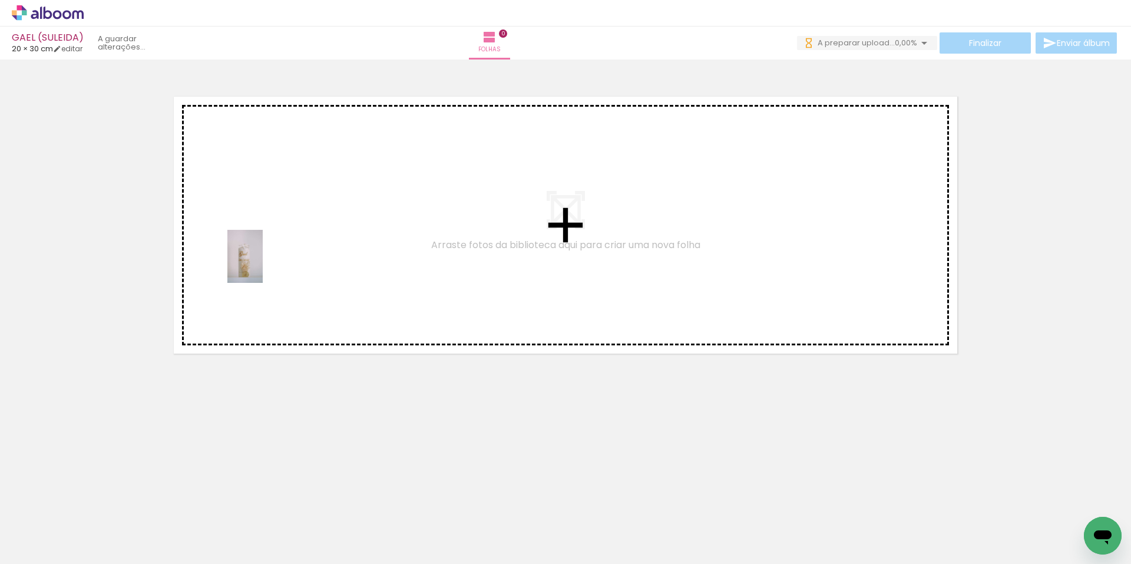
drag, startPoint x: 120, startPoint y: 528, endPoint x: 265, endPoint y: 260, distance: 305.4
click at [265, 260] on quentale-workspace at bounding box center [565, 282] width 1131 height 564
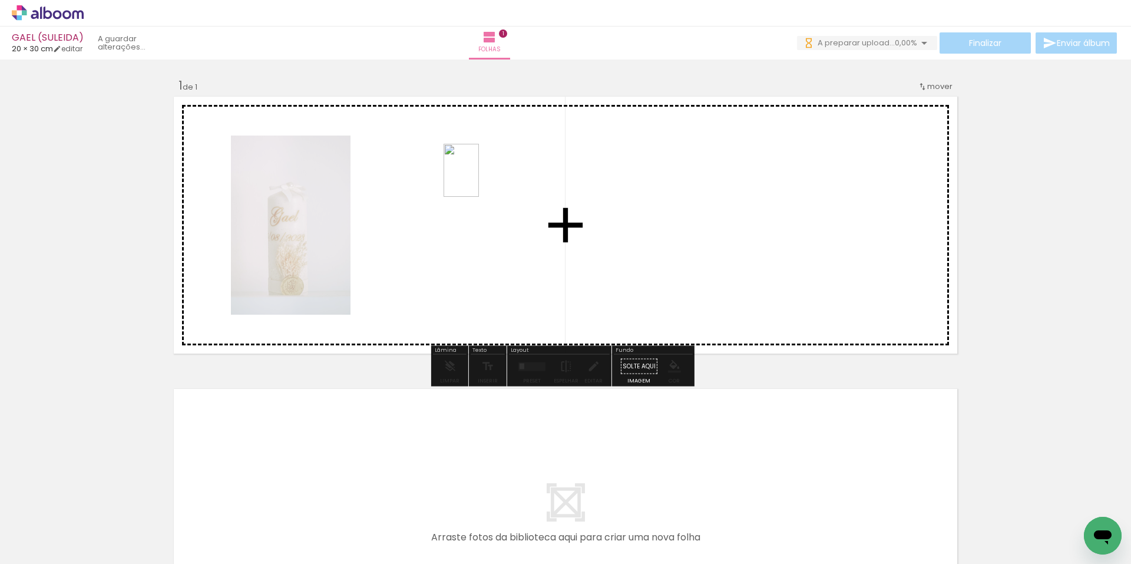
drag, startPoint x: 121, startPoint y: 521, endPoint x: 479, endPoint y: 179, distance: 494.4
click at [479, 179] on quentale-workspace at bounding box center [565, 282] width 1131 height 564
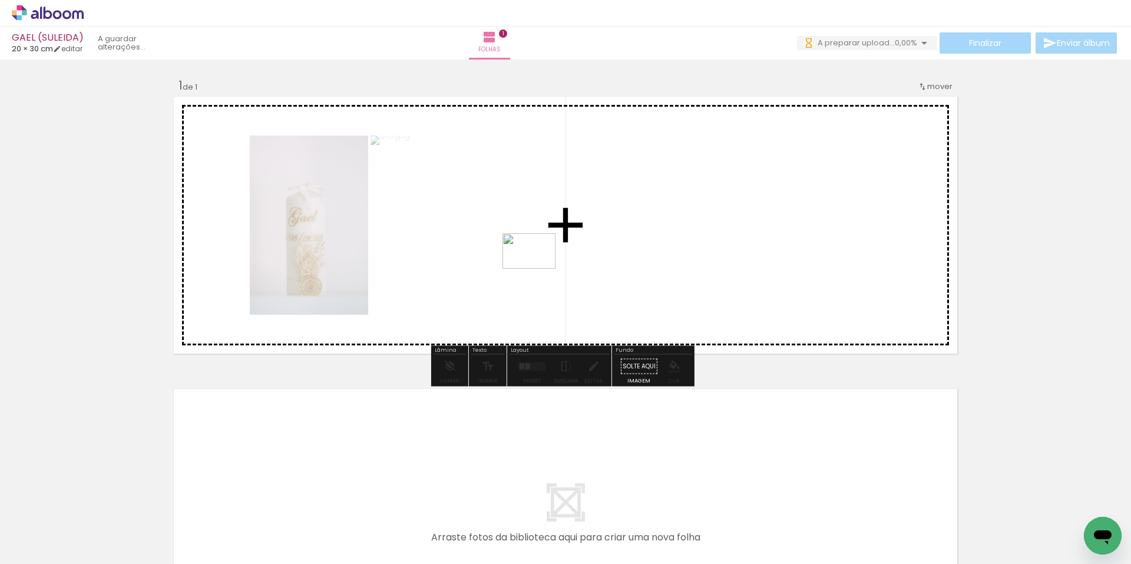
drag, startPoint x: 123, startPoint y: 525, endPoint x: 538, endPoint y: 269, distance: 487.3
click at [538, 269] on quentale-workspace at bounding box center [565, 282] width 1131 height 564
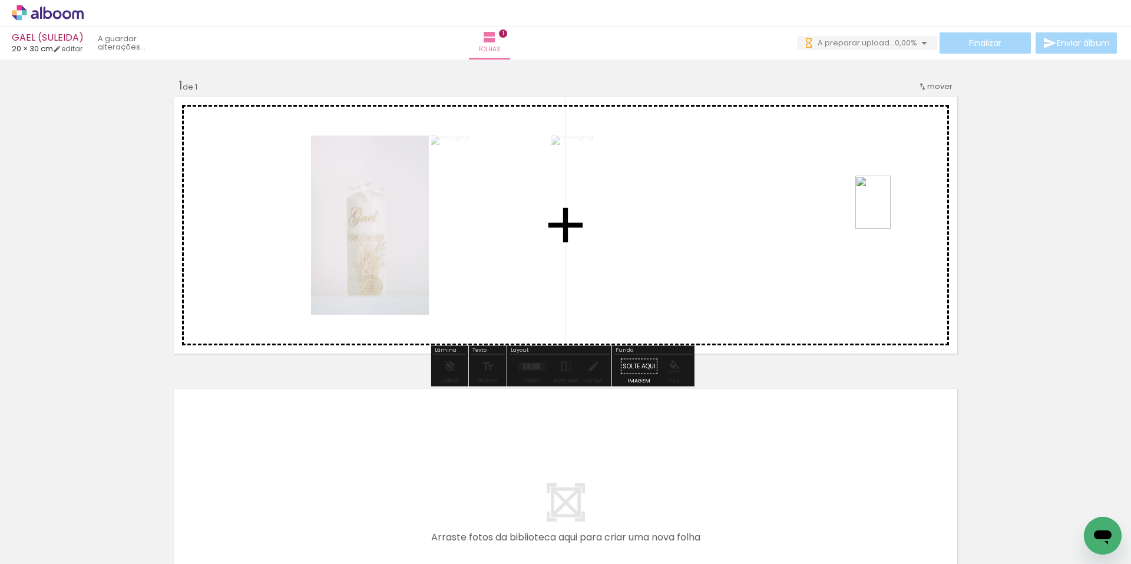
drag, startPoint x: 133, startPoint y: 532, endPoint x: 903, endPoint y: 234, distance: 825.3
click at [890, 214] on quentale-workspace at bounding box center [565, 282] width 1131 height 564
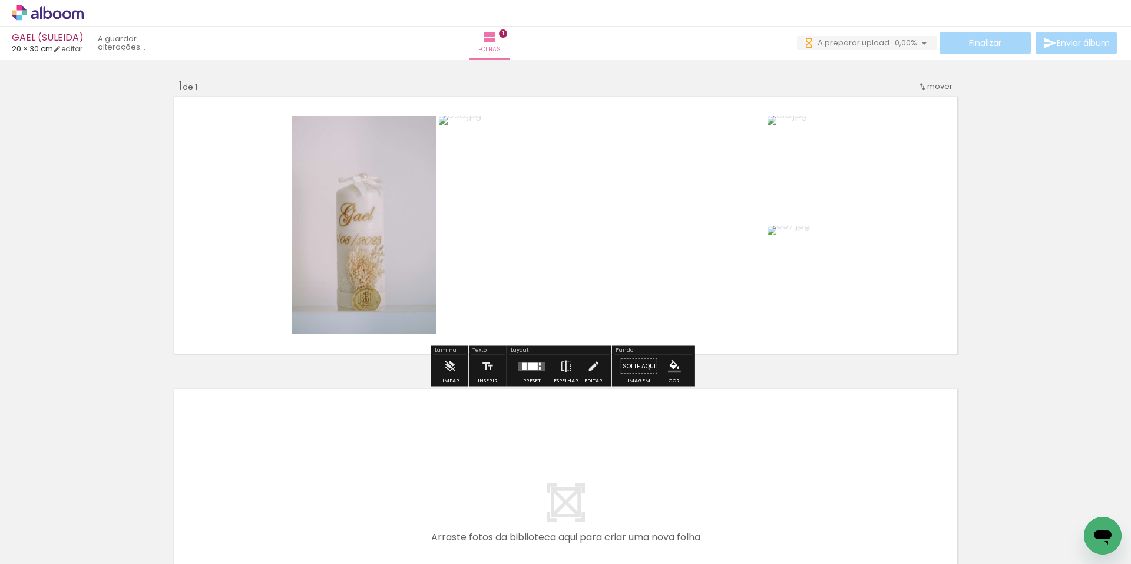
drag, startPoint x: 529, startPoint y: 370, endPoint x: 546, endPoint y: 362, distance: 19.0
click at [529, 369] on quentale-layouter at bounding box center [531, 366] width 27 height 9
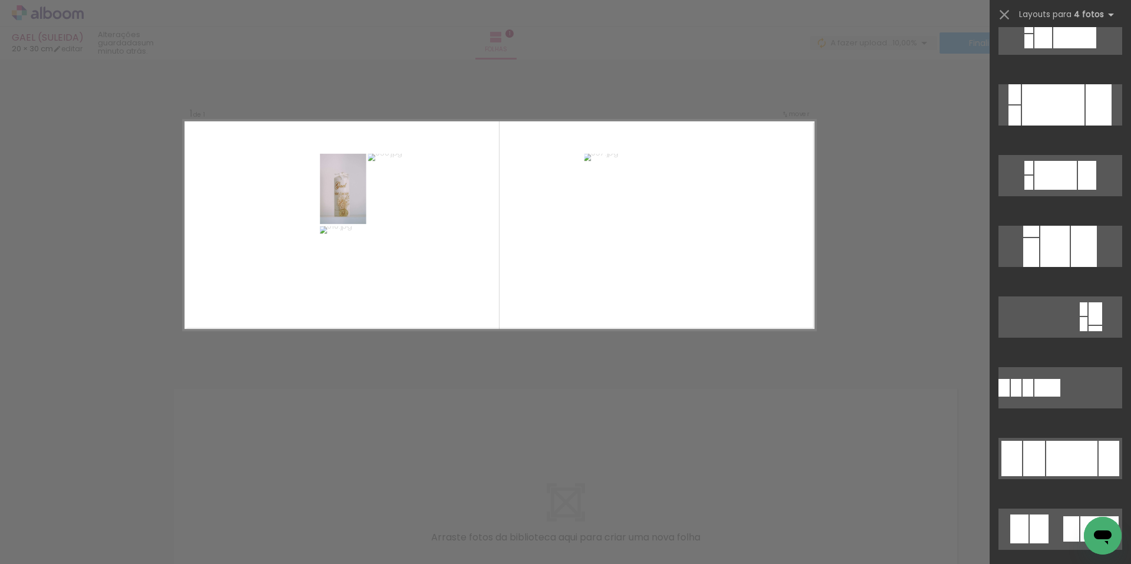
scroll to position [824, 0]
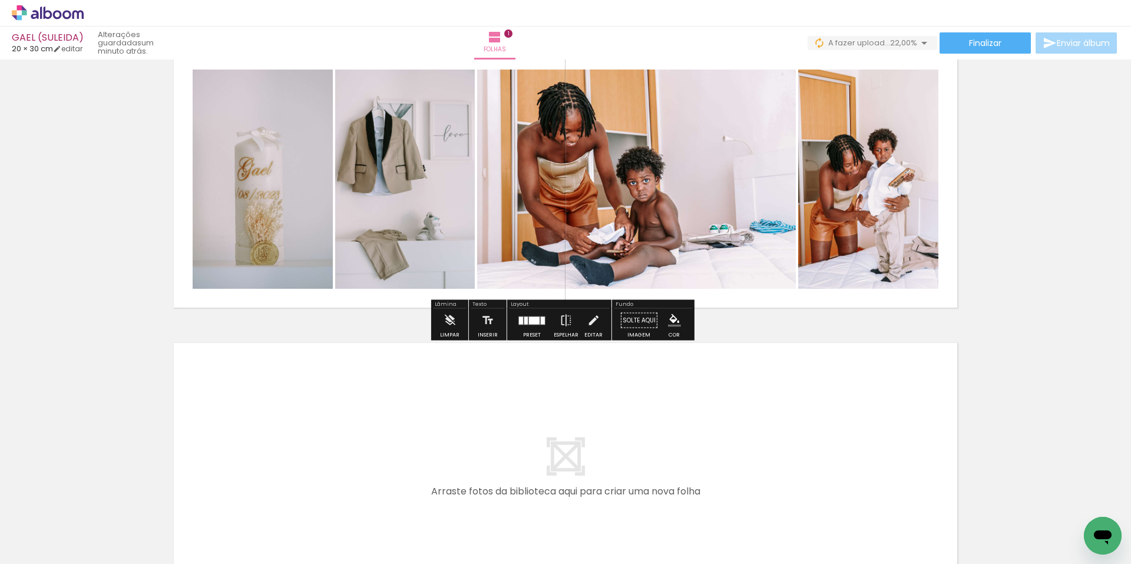
scroll to position [200, 0]
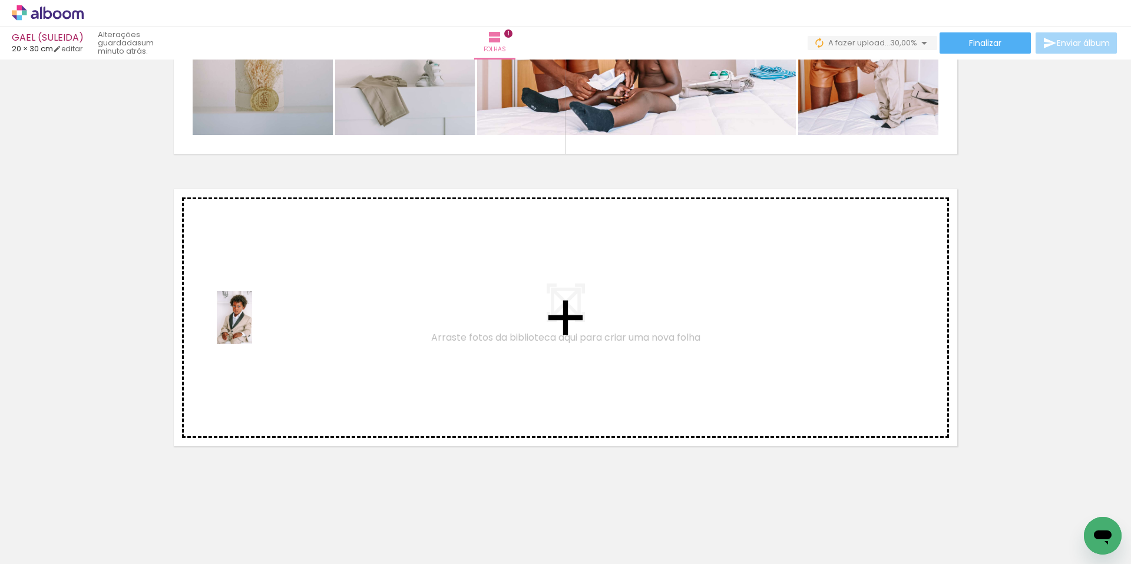
drag, startPoint x: 124, startPoint y: 538, endPoint x: 251, endPoint y: 326, distance: 246.7
click at [251, 326] on quentale-workspace at bounding box center [565, 282] width 1131 height 564
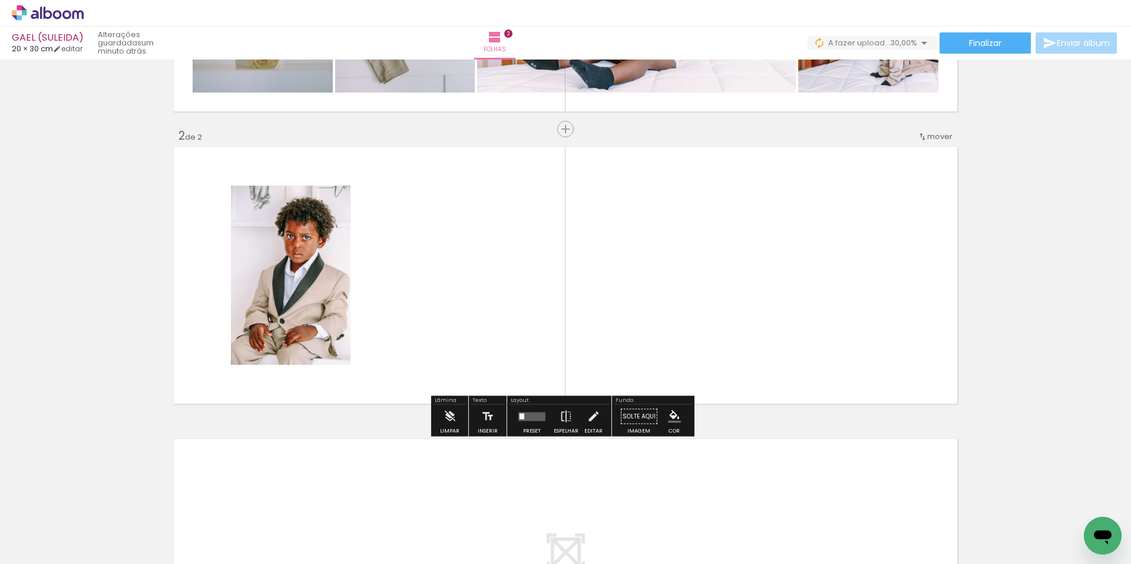
scroll to position [243, 0]
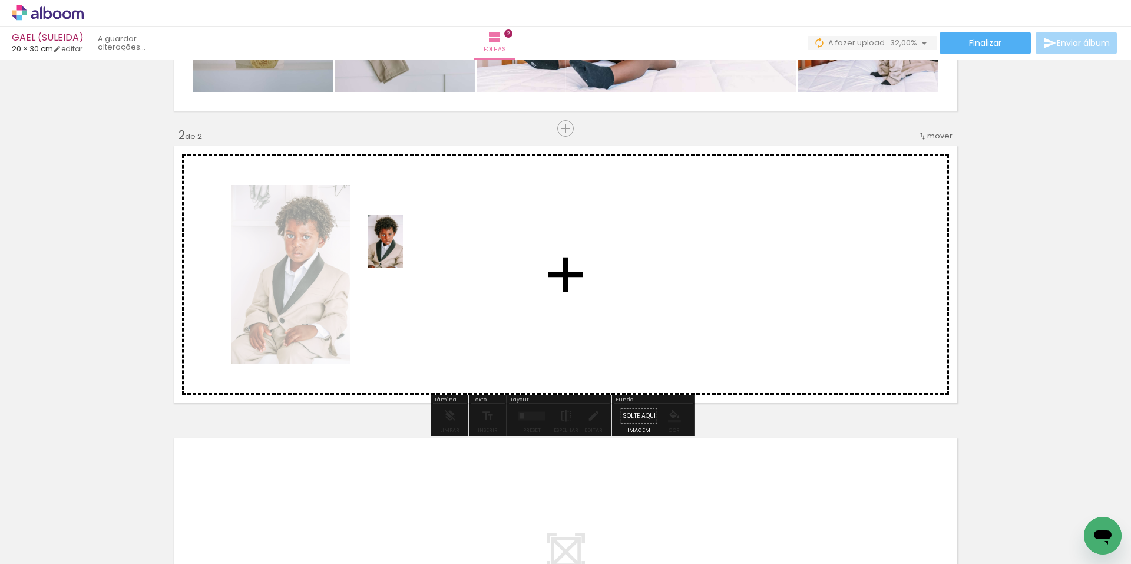
drag, startPoint x: 126, startPoint y: 517, endPoint x: 407, endPoint y: 250, distance: 387.4
click at [407, 250] on quentale-workspace at bounding box center [565, 282] width 1131 height 564
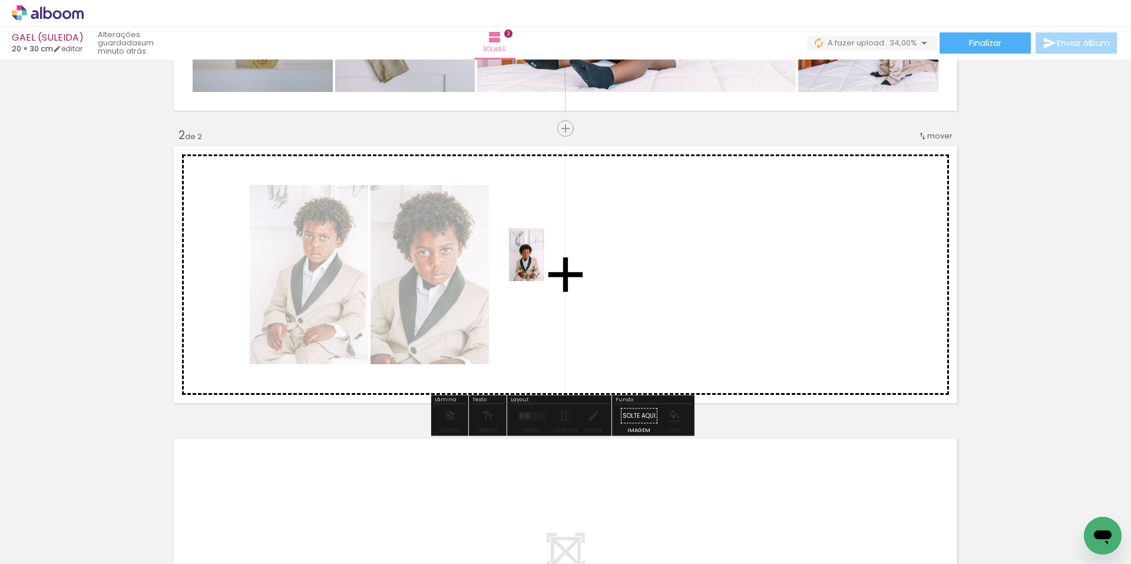
drag, startPoint x: 248, startPoint y: 433, endPoint x: 544, endPoint y: 263, distance: 341.6
click at [544, 263] on quentale-workspace at bounding box center [565, 282] width 1131 height 564
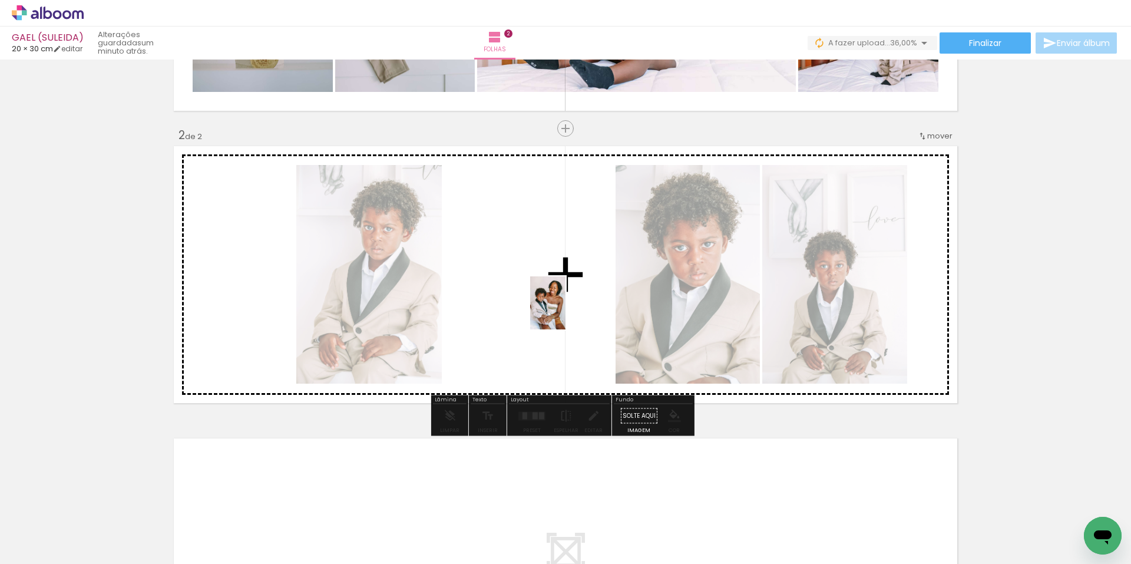
drag, startPoint x: 112, startPoint y: 525, endPoint x: 565, endPoint y: 311, distance: 500.5
click at [565, 311] on quentale-workspace at bounding box center [565, 282] width 1131 height 564
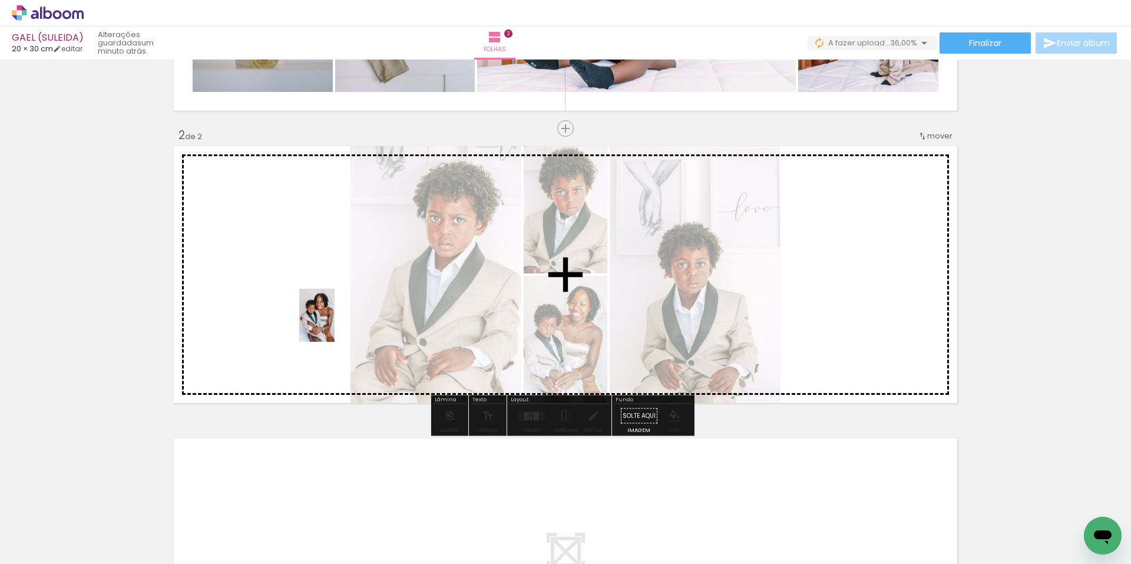
drag, startPoint x: 117, startPoint y: 515, endPoint x: 334, endPoint y: 324, distance: 289.5
click at [334, 324] on quentale-workspace at bounding box center [565, 282] width 1131 height 564
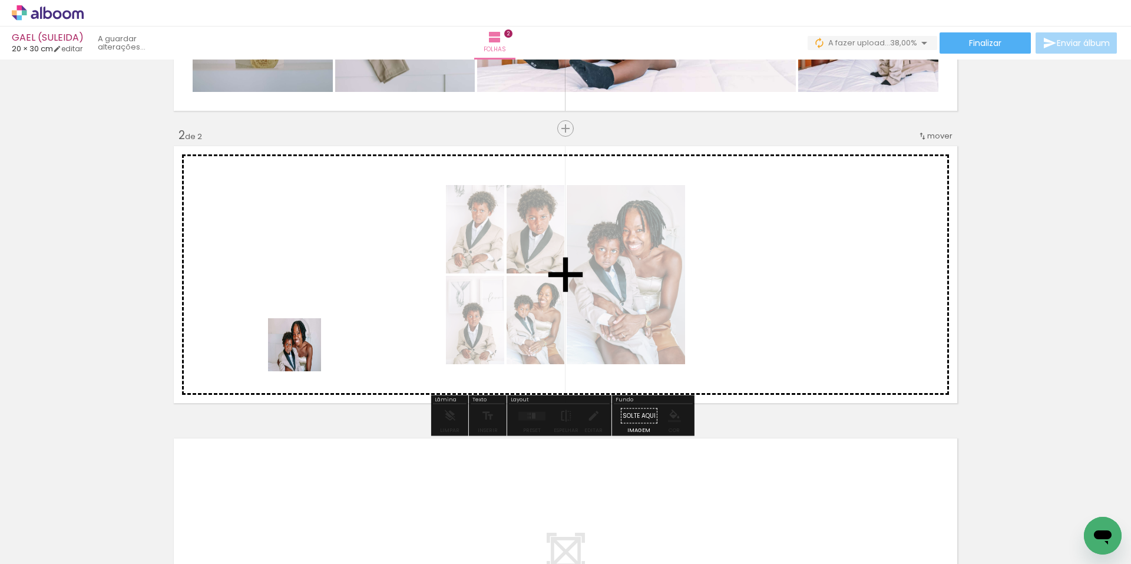
drag, startPoint x: 218, startPoint y: 453, endPoint x: 305, endPoint y: 350, distance: 134.1
click at [305, 350] on quentale-workspace at bounding box center [565, 282] width 1131 height 564
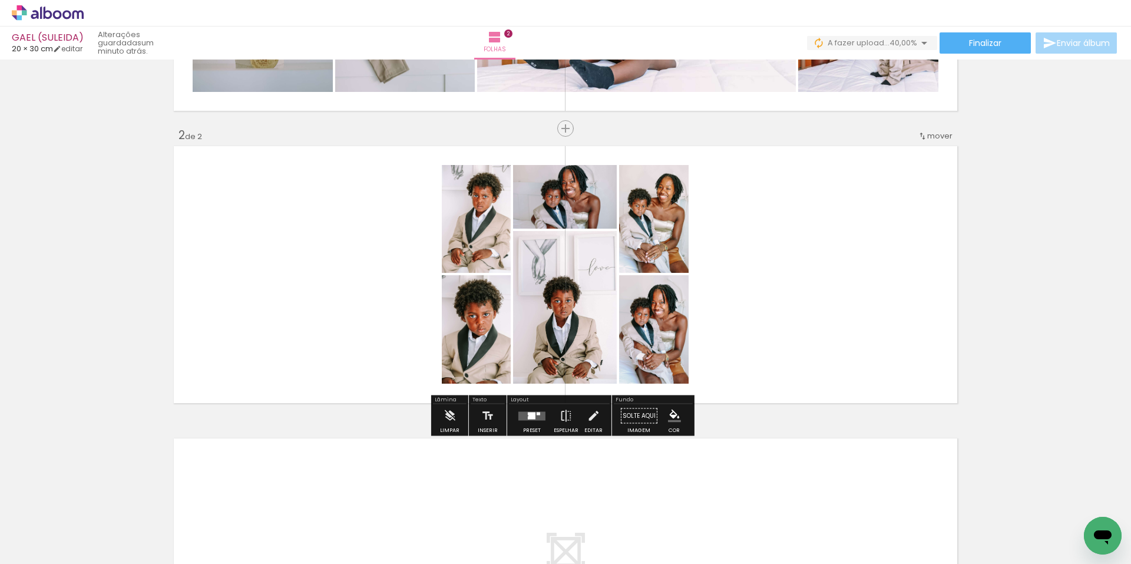
click at [523, 417] on quentale-layouter at bounding box center [531, 415] width 27 height 9
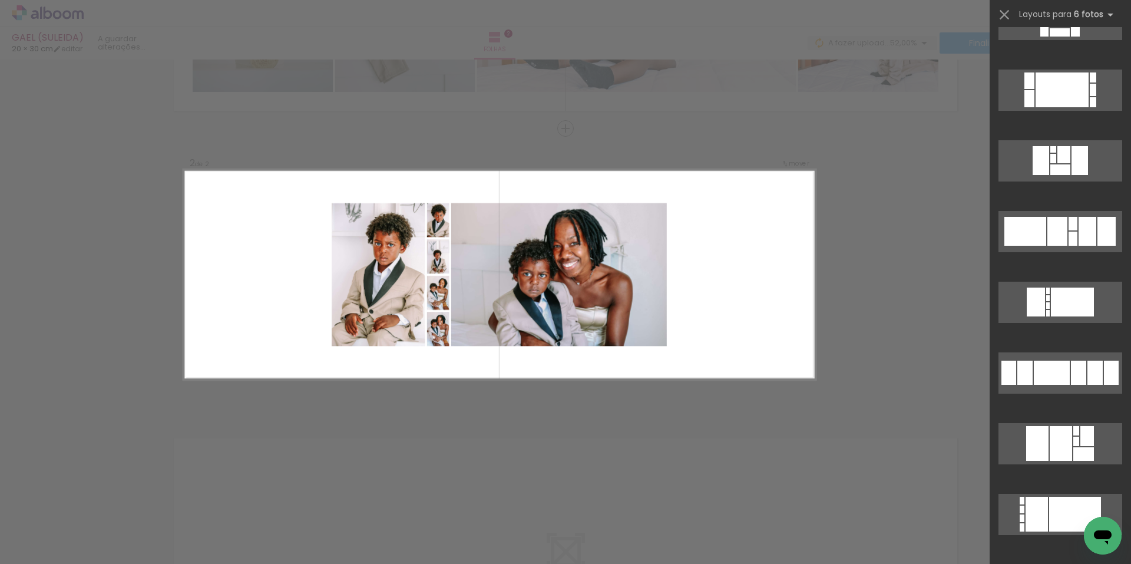
scroll to position [1472, 0]
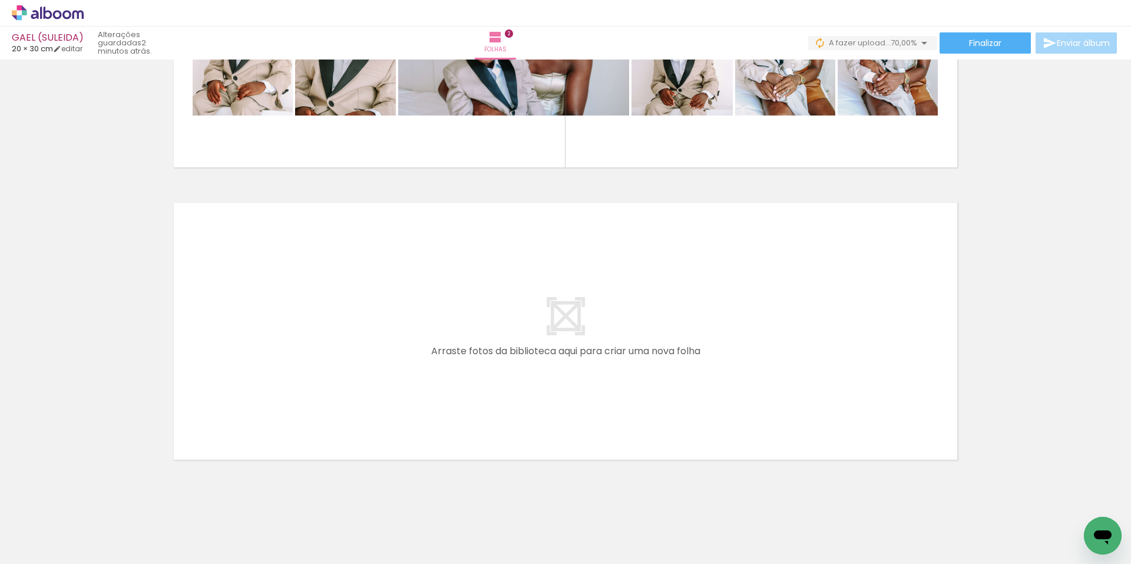
scroll to position [492, 0]
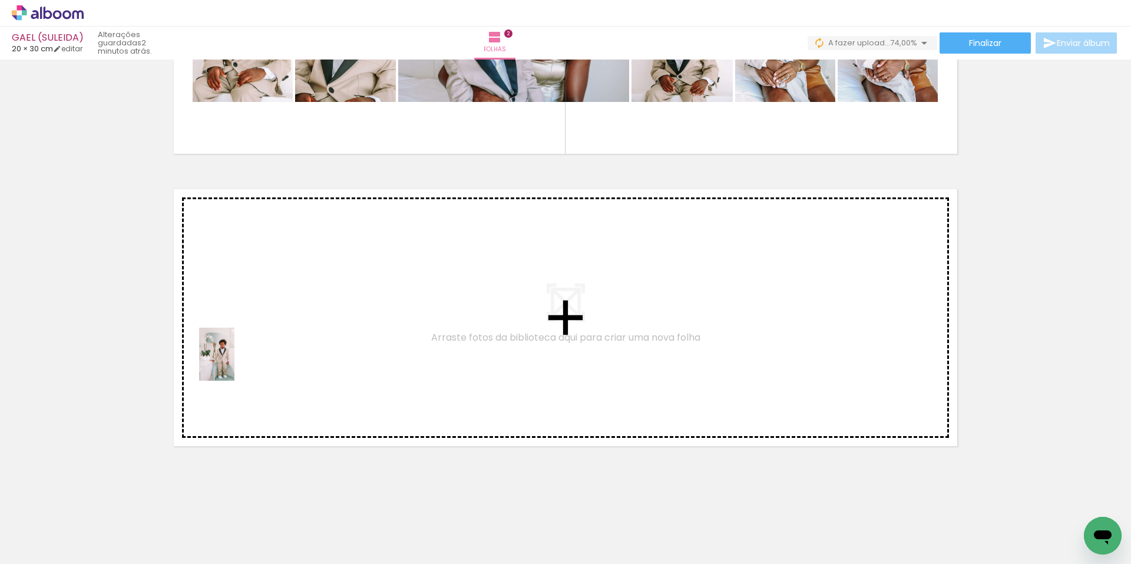
drag, startPoint x: 115, startPoint y: 532, endPoint x: 234, endPoint y: 363, distance: 207.1
click at [234, 363] on quentale-workspace at bounding box center [565, 282] width 1131 height 564
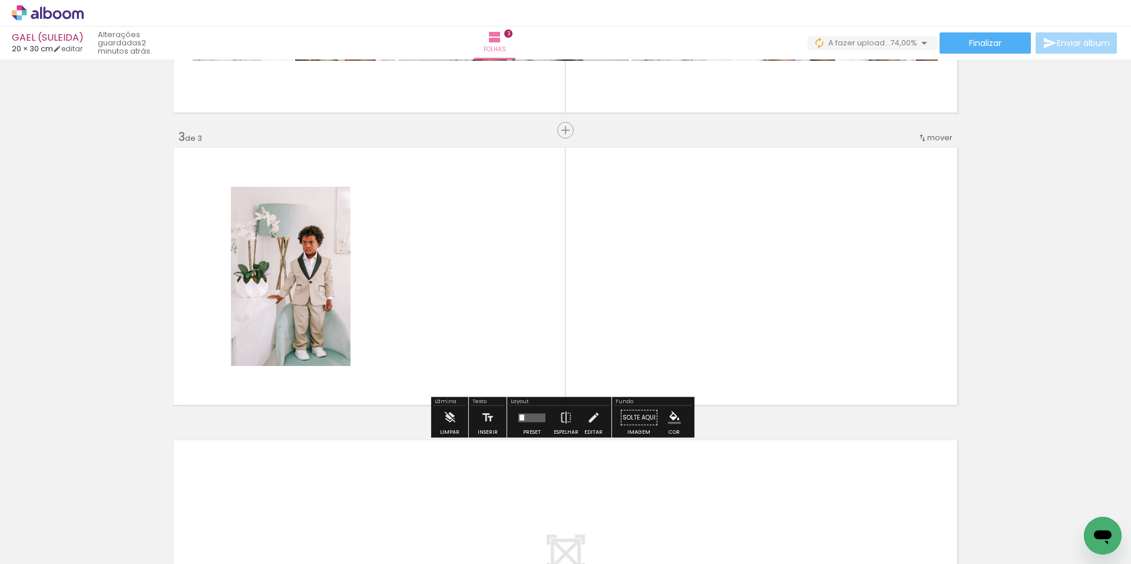
scroll to position [535, 0]
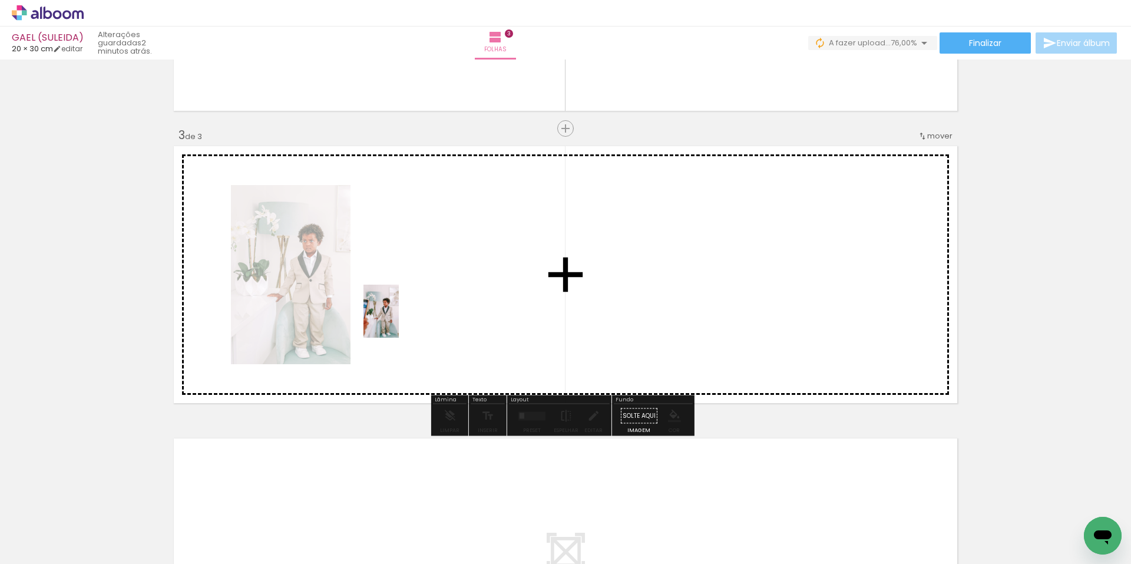
drag, startPoint x: 138, startPoint y: 511, endPoint x: 438, endPoint y: 286, distance: 374.7
click at [438, 286] on quentale-workspace at bounding box center [565, 282] width 1131 height 564
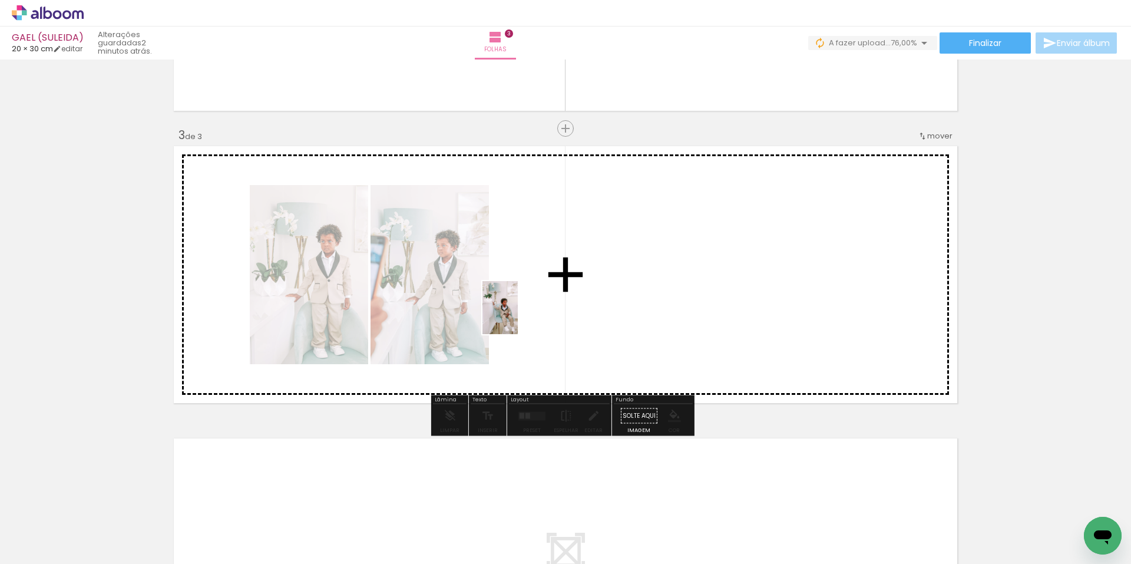
drag, startPoint x: 121, startPoint y: 526, endPoint x: 532, endPoint y: 307, distance: 466.3
click at [532, 307] on quentale-workspace at bounding box center [565, 282] width 1131 height 564
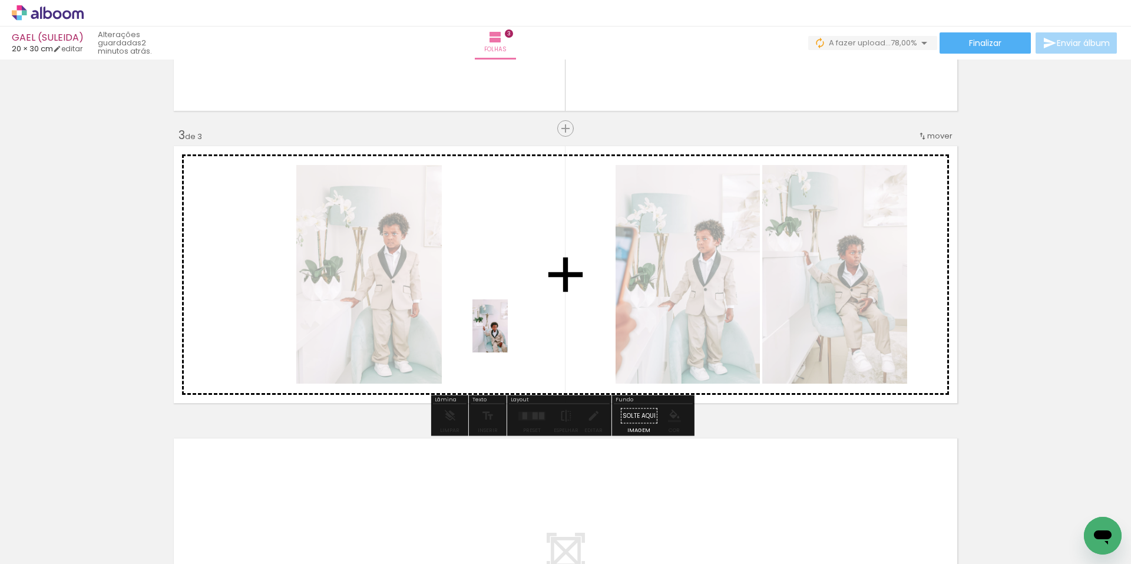
drag, startPoint x: 107, startPoint y: 525, endPoint x: 544, endPoint y: 319, distance: 483.1
click at [544, 319] on quentale-workspace at bounding box center [565, 282] width 1131 height 564
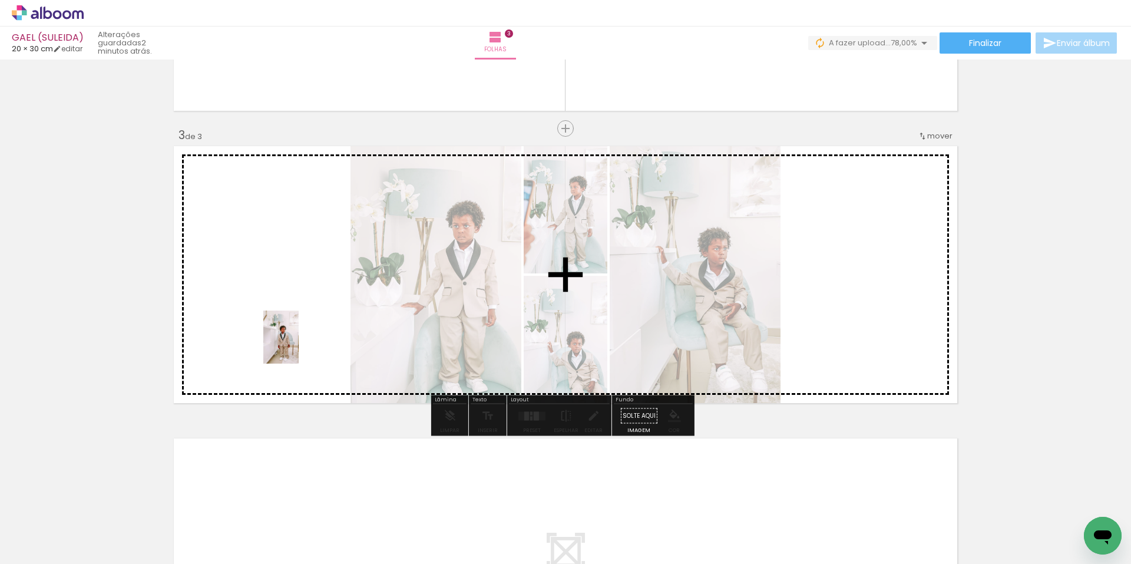
drag, startPoint x: 120, startPoint y: 532, endPoint x: 324, endPoint y: 301, distance: 308.3
click at [318, 303] on quentale-workspace at bounding box center [565, 282] width 1131 height 564
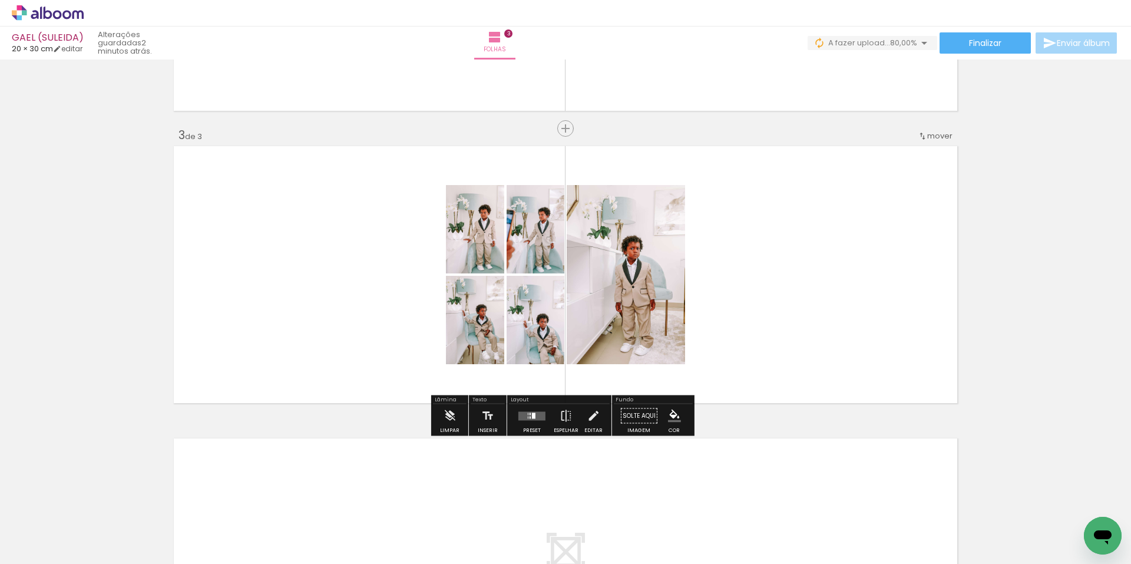
click at [537, 412] on quentale-layouter at bounding box center [531, 415] width 27 height 9
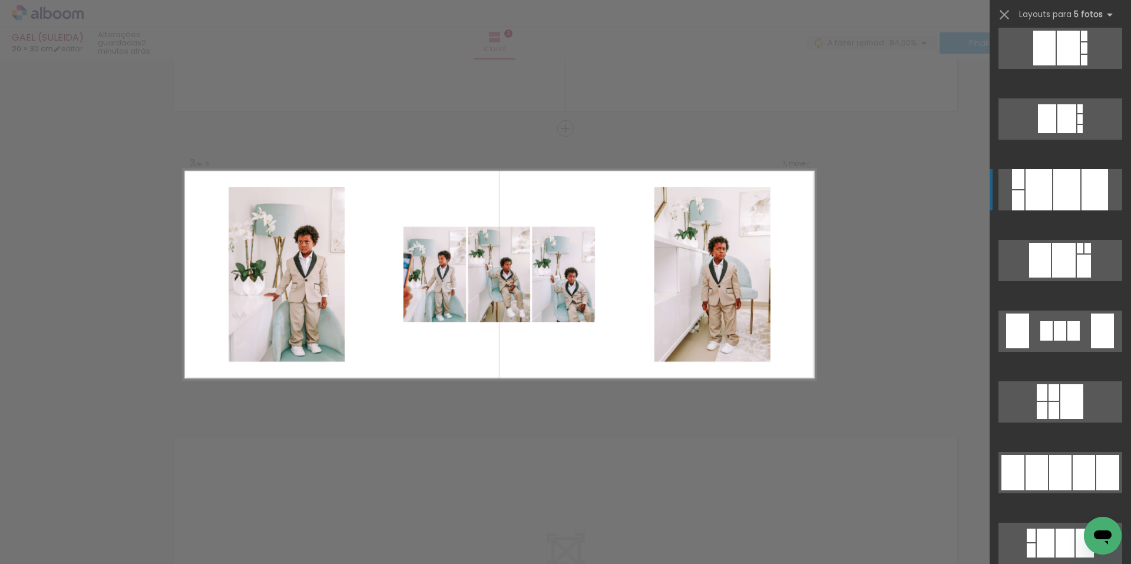
scroll to position [1354, 0]
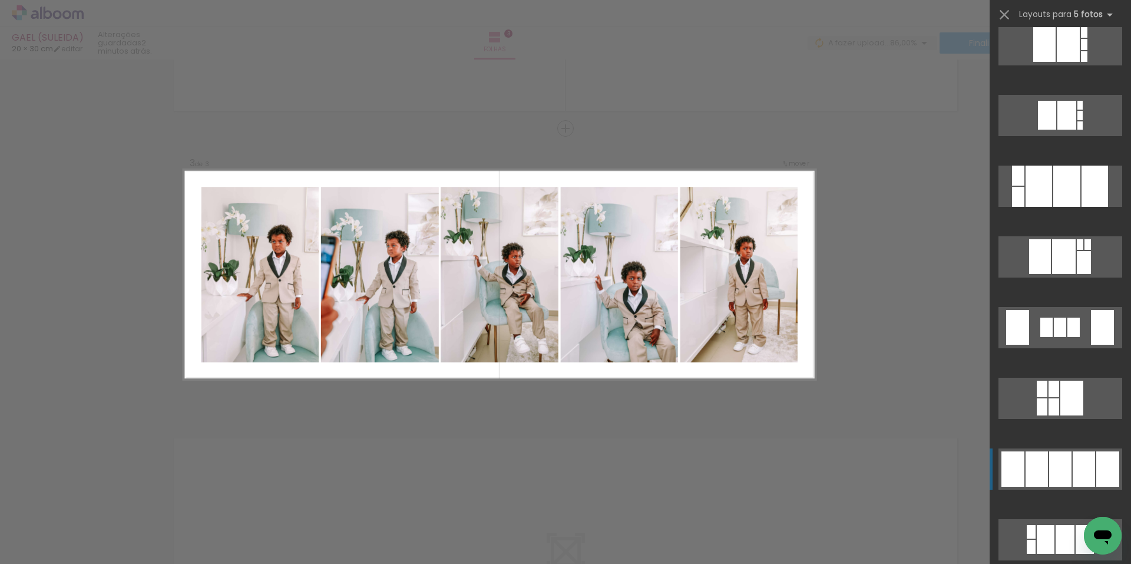
click at [1054, 337] on div at bounding box center [1059, 326] width 12 height 19
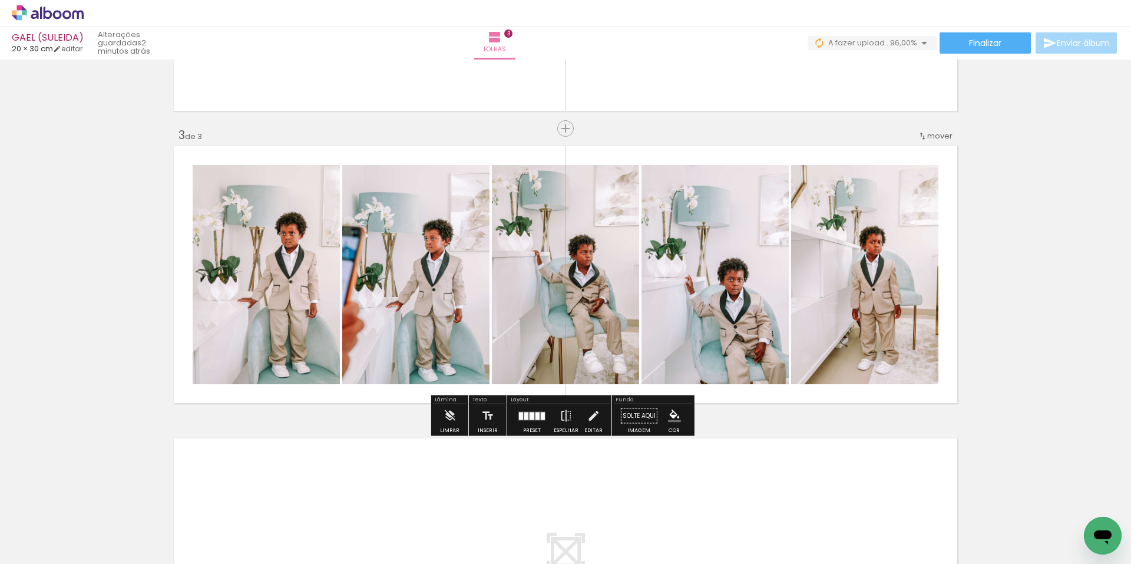
click at [1041, 289] on div "Inserir folha 1 de 3 Inserir folha 2 de 3 Inserir folha 3 de 3" at bounding box center [565, 113] width 1131 height 1169
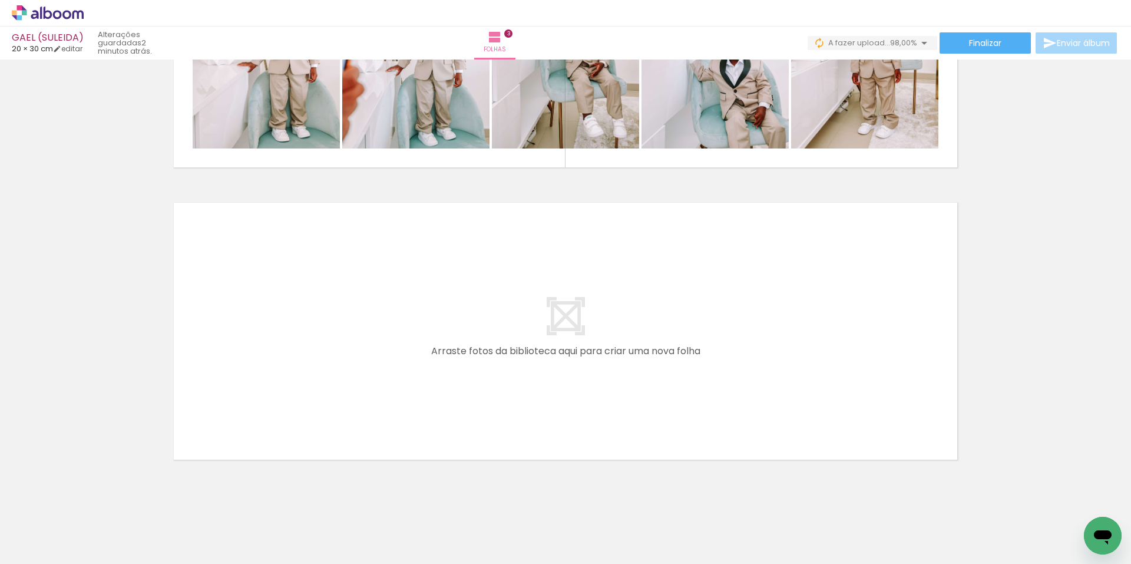
scroll to position [784, 0]
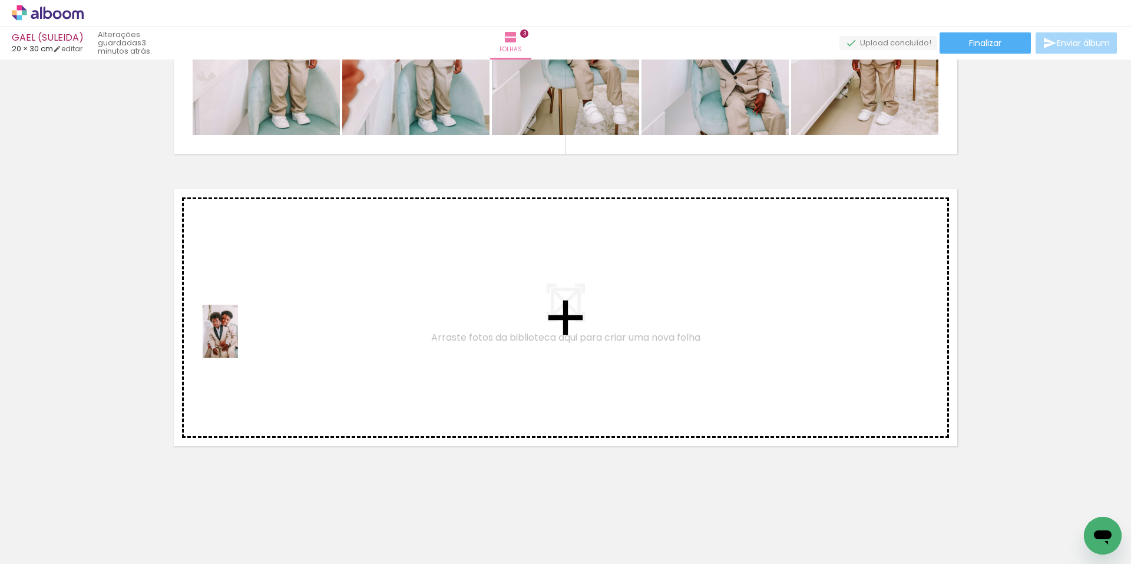
drag, startPoint x: 183, startPoint y: 538, endPoint x: 237, endPoint y: 339, distance: 205.9
click at [237, 339] on quentale-workspace at bounding box center [565, 282] width 1131 height 564
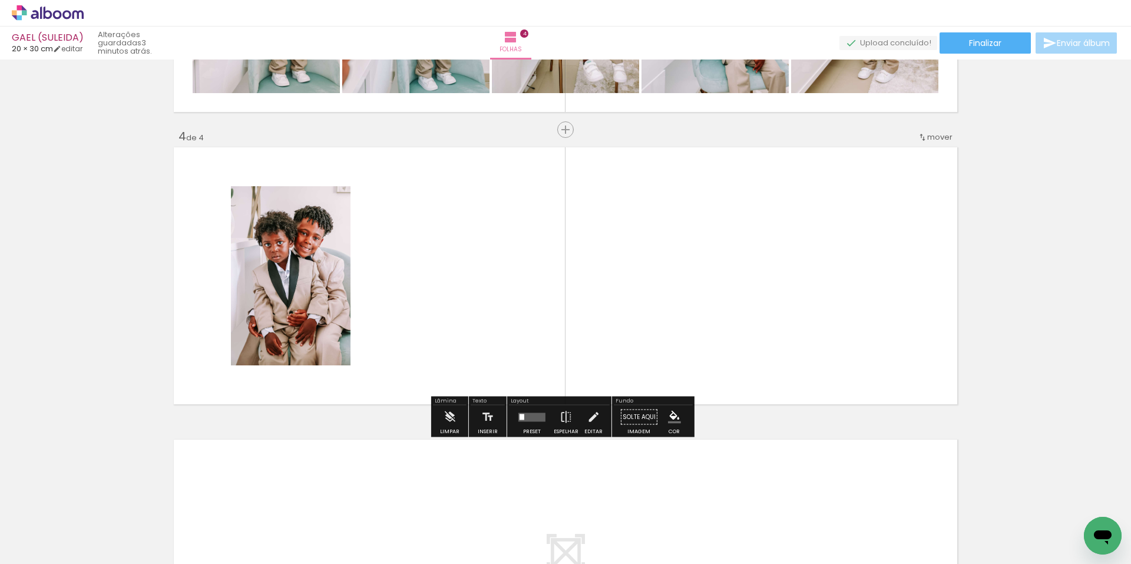
scroll to position [827, 0]
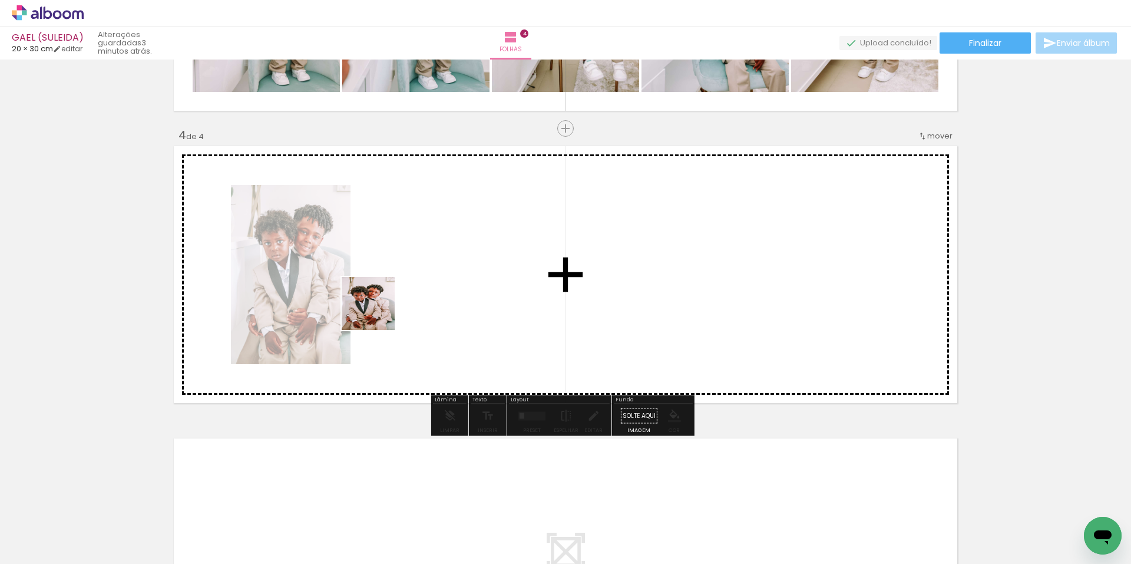
drag, startPoint x: 185, startPoint y: 531, endPoint x: 400, endPoint y: 277, distance: 333.4
click at [400, 277] on quentale-workspace at bounding box center [565, 282] width 1131 height 564
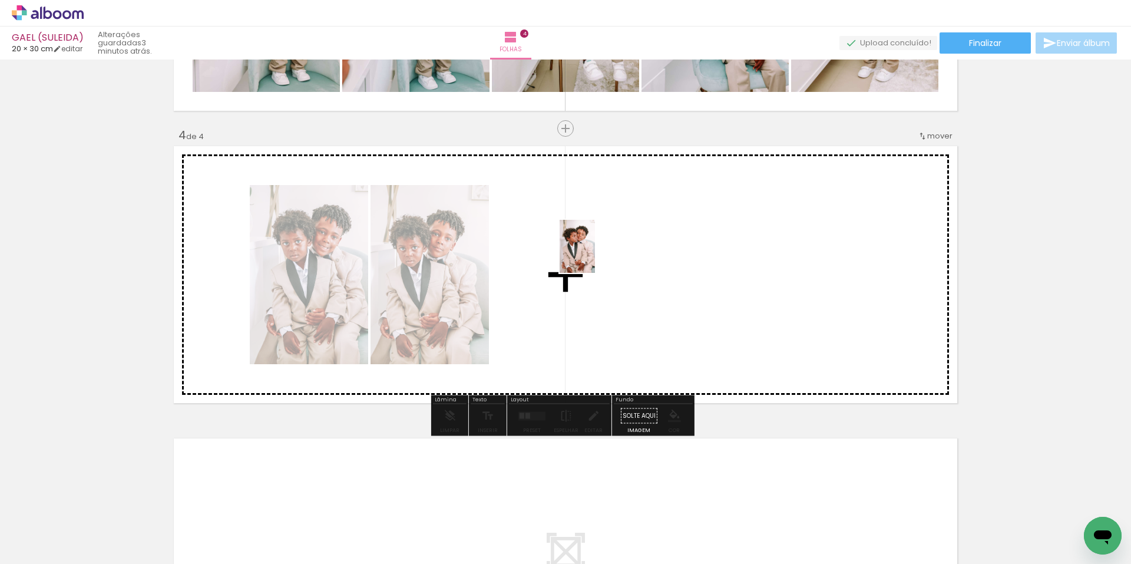
drag, startPoint x: 185, startPoint y: 537, endPoint x: 518, endPoint y: 304, distance: 406.8
click at [594, 256] on quentale-workspace at bounding box center [565, 282] width 1131 height 564
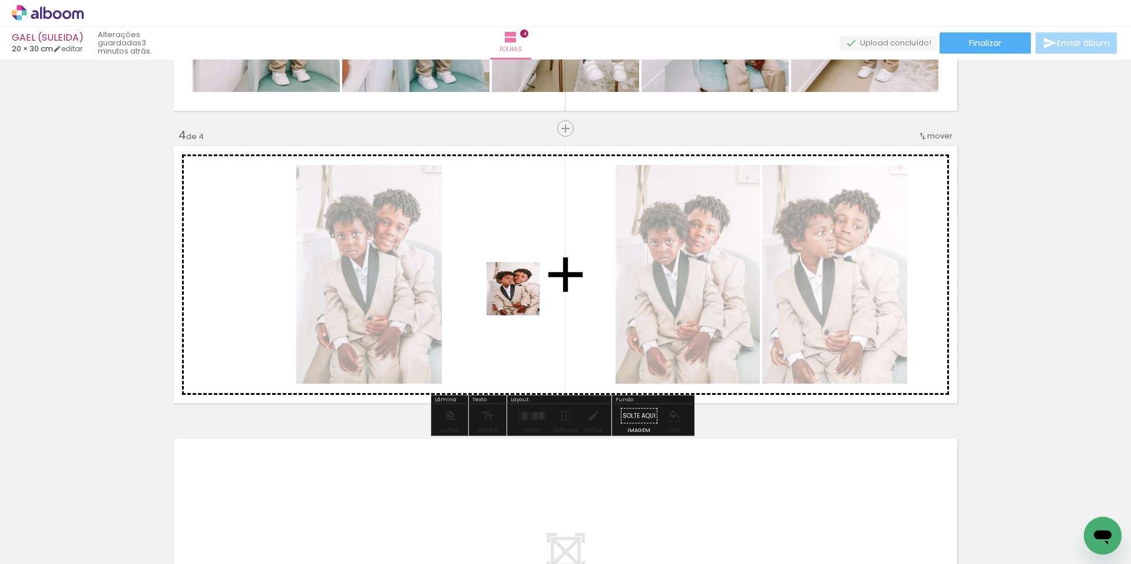
drag, startPoint x: 193, startPoint y: 522, endPoint x: 533, endPoint y: 271, distance: 422.8
click at [533, 271] on quentale-workspace at bounding box center [565, 282] width 1131 height 564
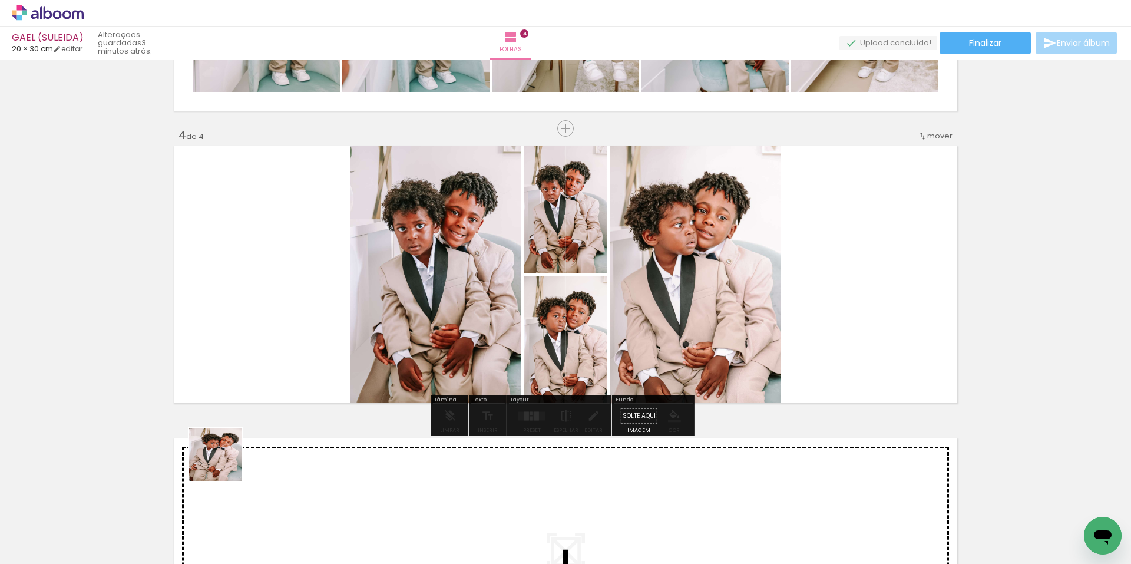
drag, startPoint x: 185, startPoint y: 524, endPoint x: 294, endPoint y: 314, distance: 236.2
click at [291, 309] on quentale-workspace at bounding box center [565, 282] width 1131 height 564
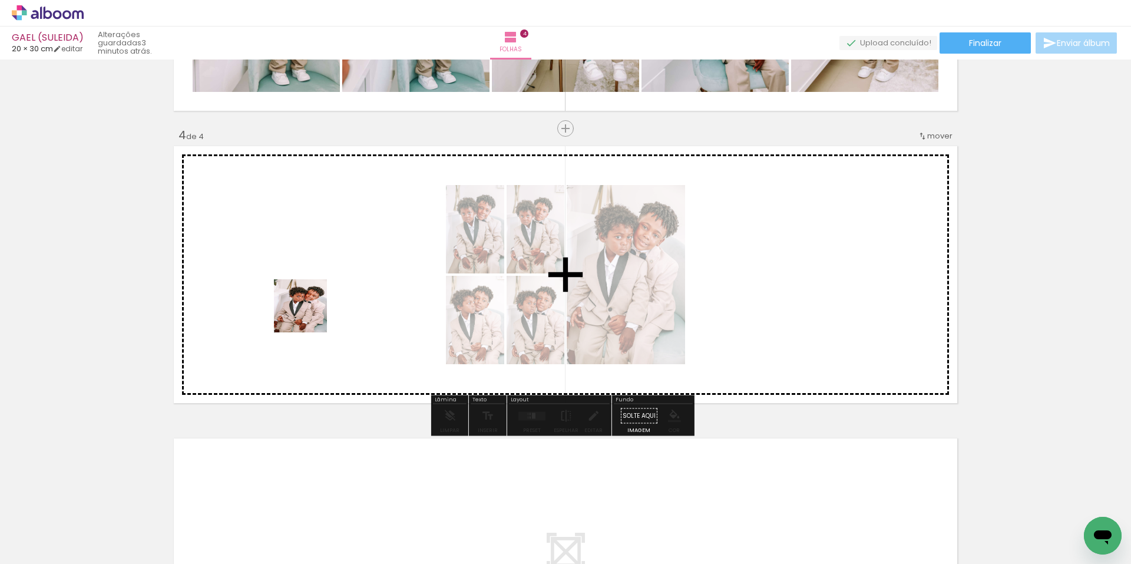
drag, startPoint x: 193, startPoint y: 521, endPoint x: 323, endPoint y: 300, distance: 256.3
click at [316, 299] on quentale-workspace at bounding box center [565, 282] width 1131 height 564
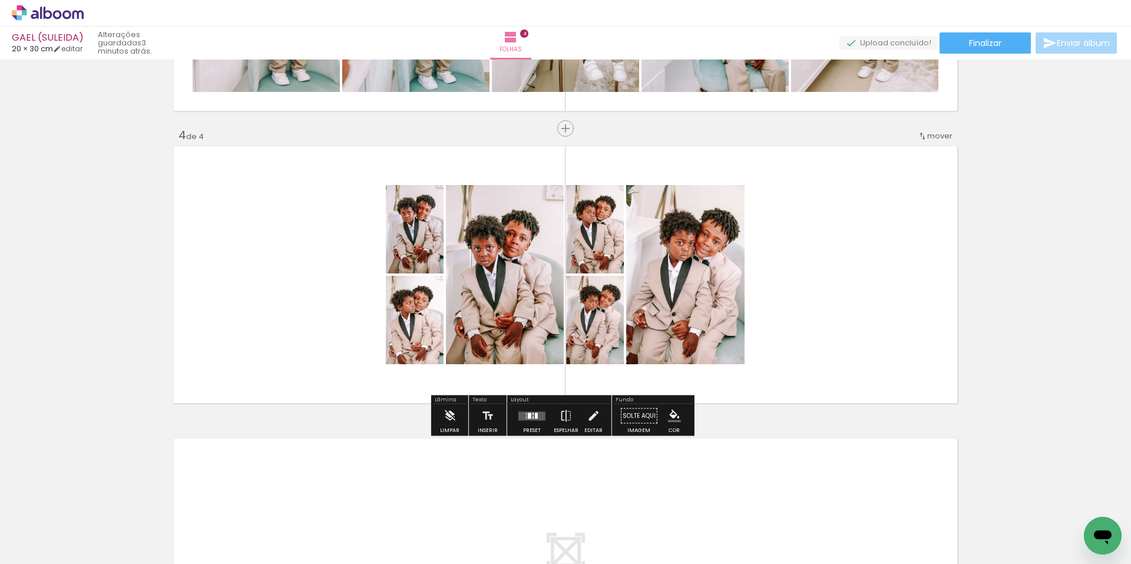
drag, startPoint x: 531, startPoint y: 413, endPoint x: 634, endPoint y: 409, distance: 103.1
click at [0, 0] on slot at bounding box center [0, 0] width 0 height 0
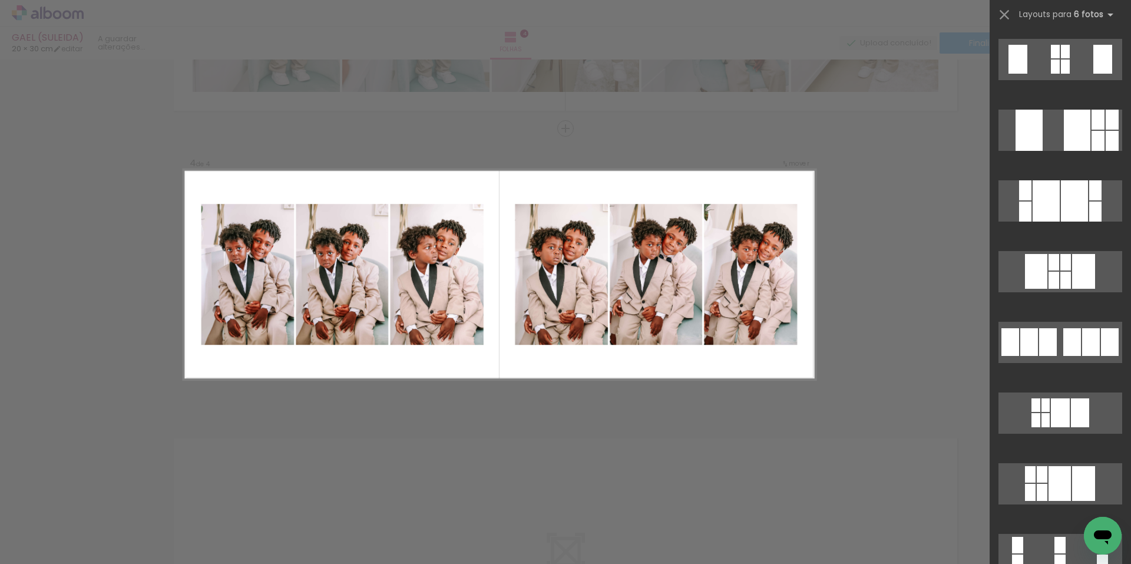
scroll to position [3827, 0]
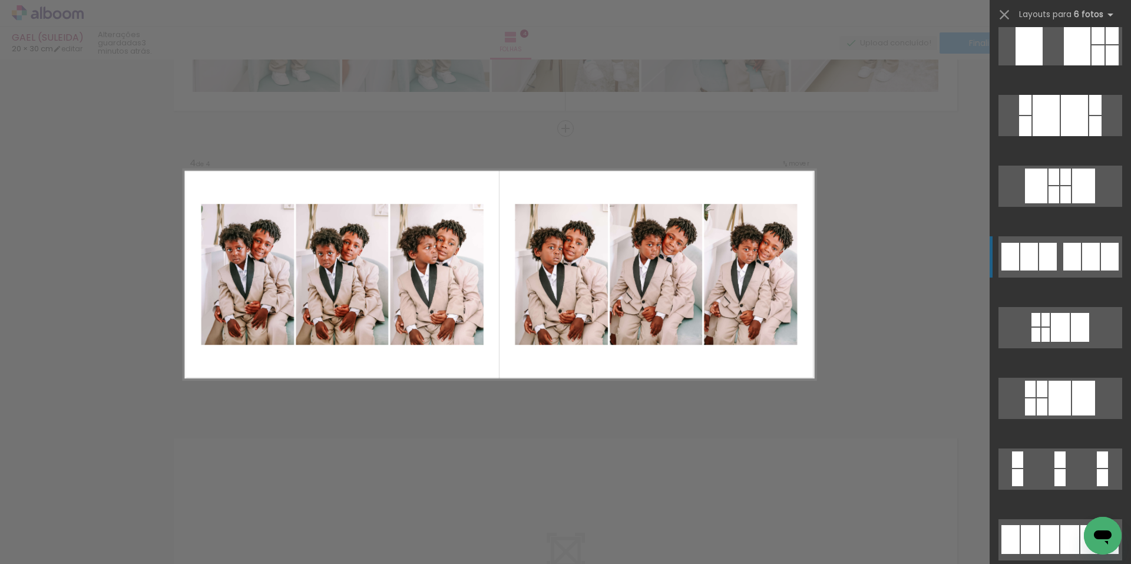
click at [1060, 136] on div at bounding box center [1073, 115] width 27 height 41
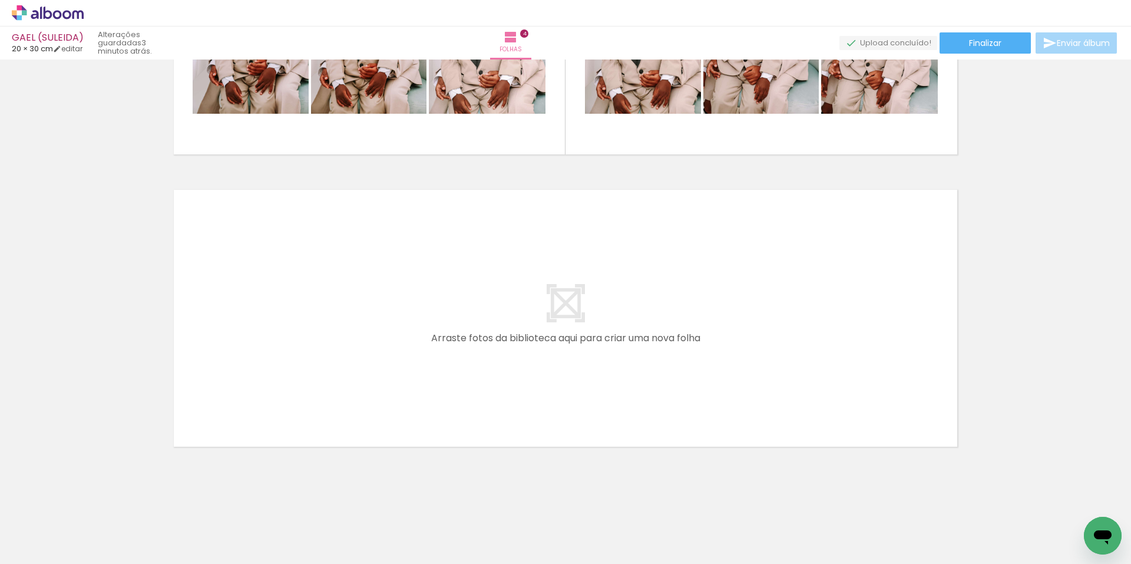
scroll to position [1076, 0]
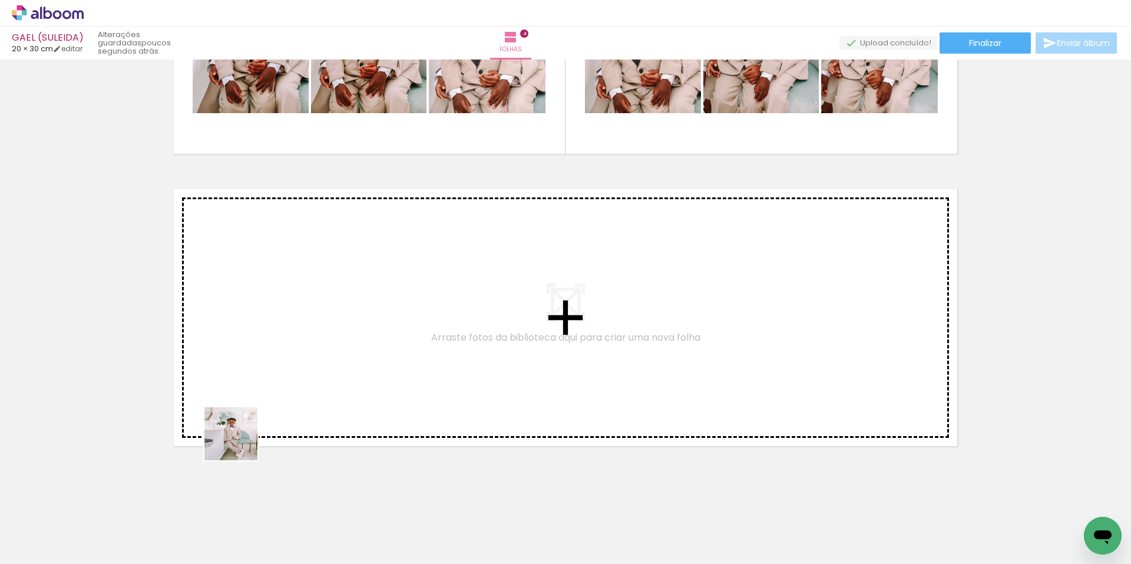
drag, startPoint x: 124, startPoint y: 532, endPoint x: 274, endPoint y: 373, distance: 219.1
click at [274, 373] on quentale-workspace at bounding box center [565, 282] width 1131 height 564
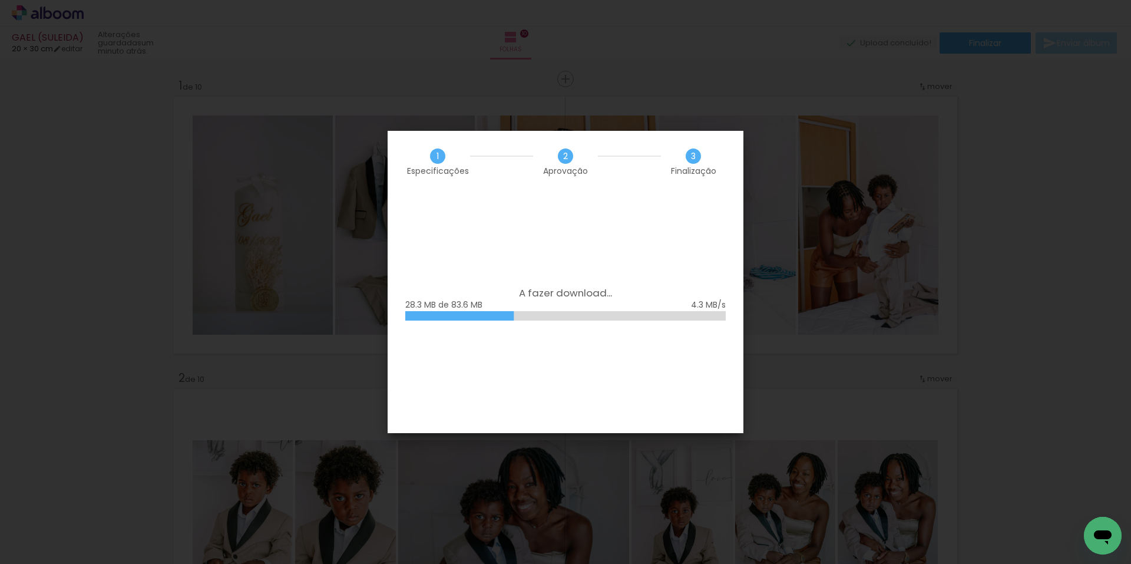
scroll to position [707, 0]
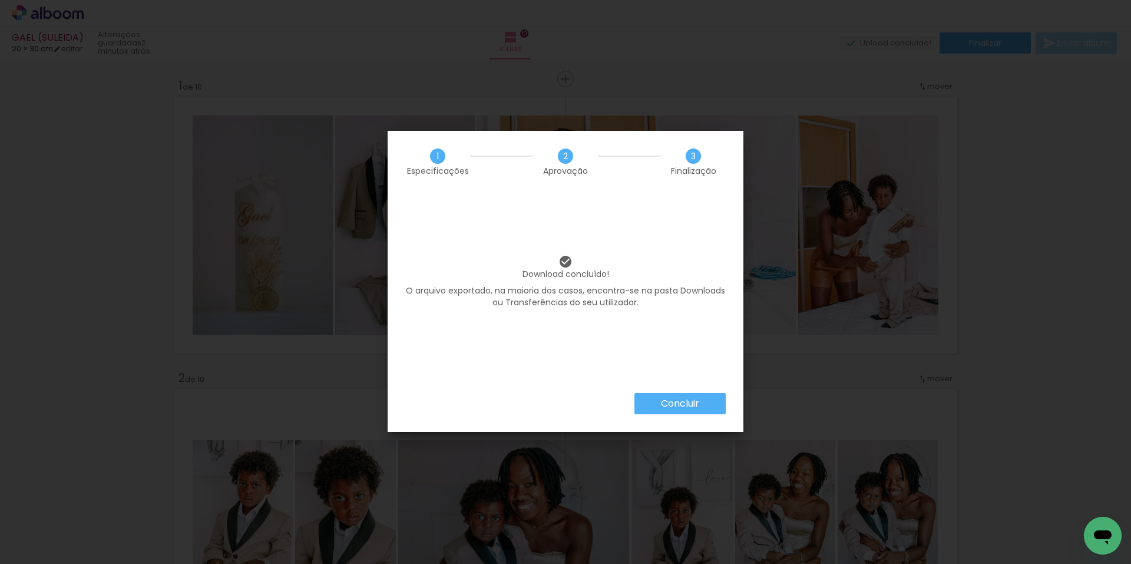
click at [1018, 234] on iron-overlay-backdrop at bounding box center [565, 282] width 1131 height 564
click at [0, 0] on slot "Concluir" at bounding box center [0, 0] width 0 height 0
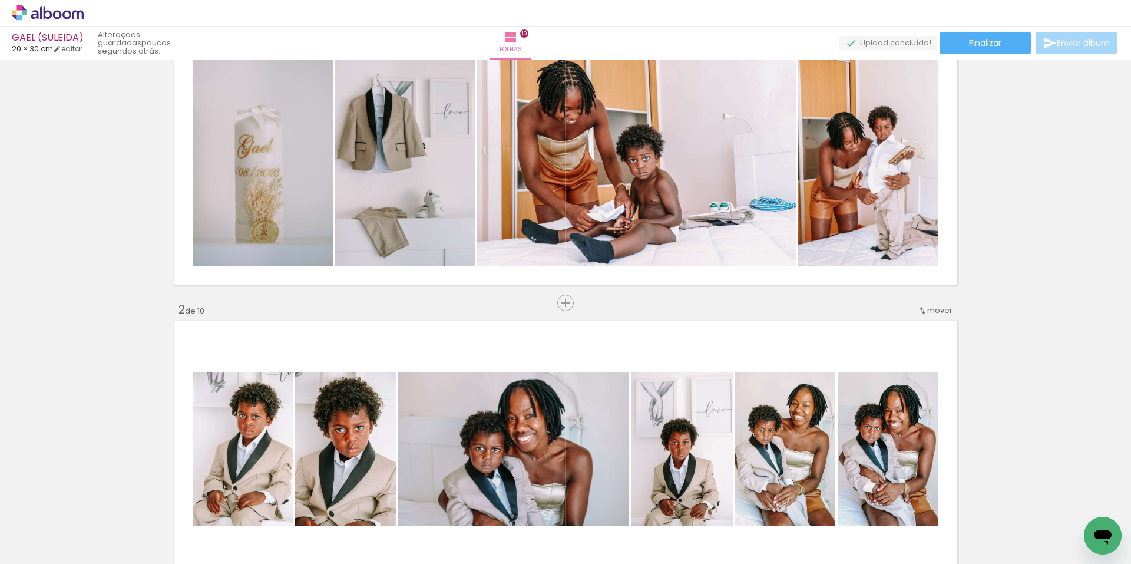
scroll to position [0, 0]
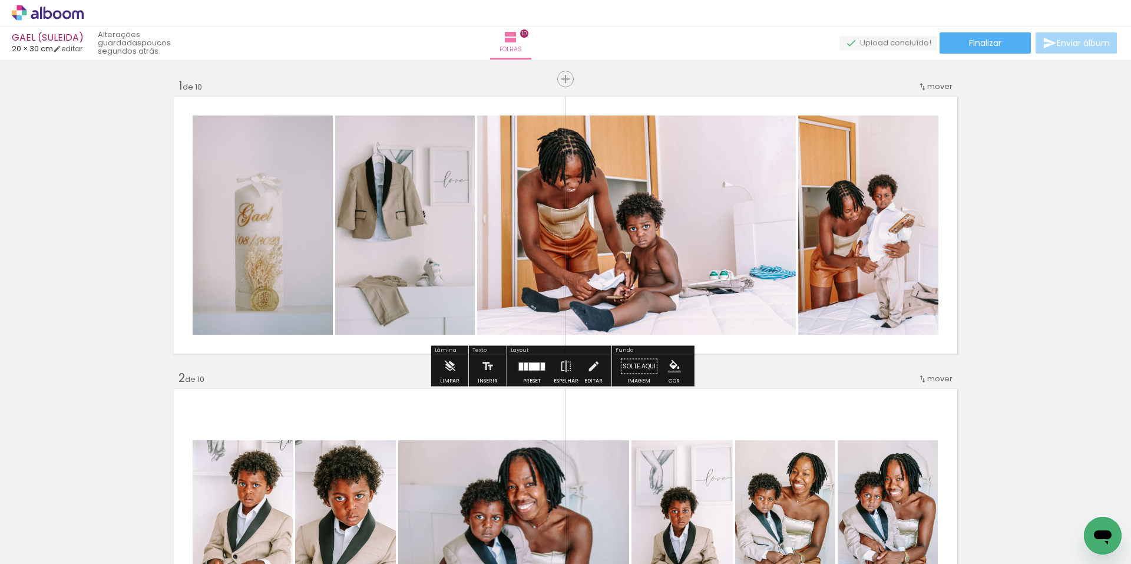
click at [37, 8] on icon at bounding box center [48, 12] width 72 height 15
